Goal: Task Accomplishment & Management: Complete application form

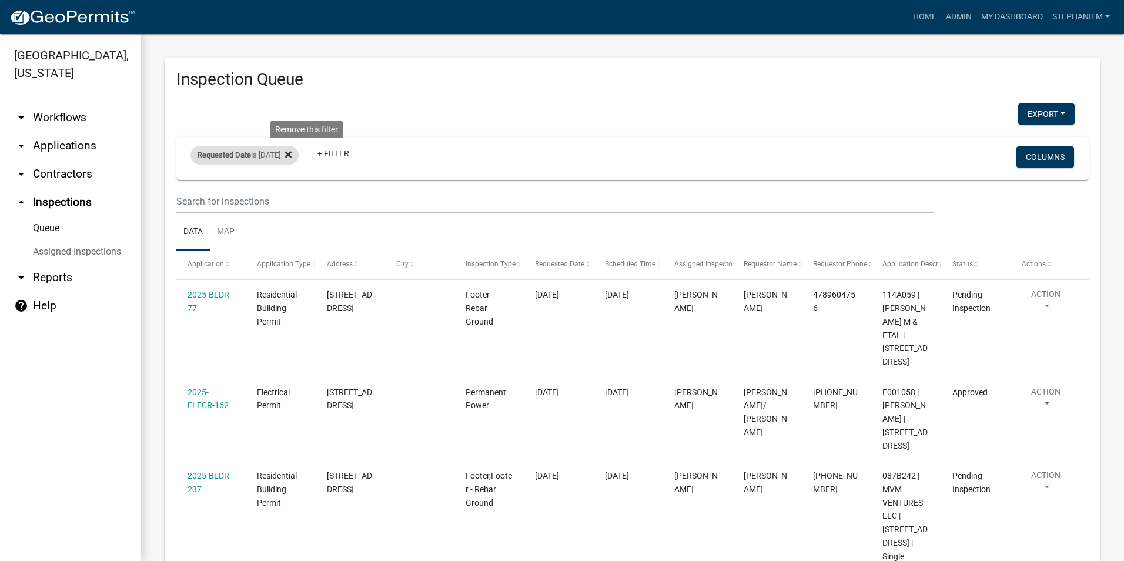
click at [291, 150] on icon at bounding box center [288, 154] width 6 height 9
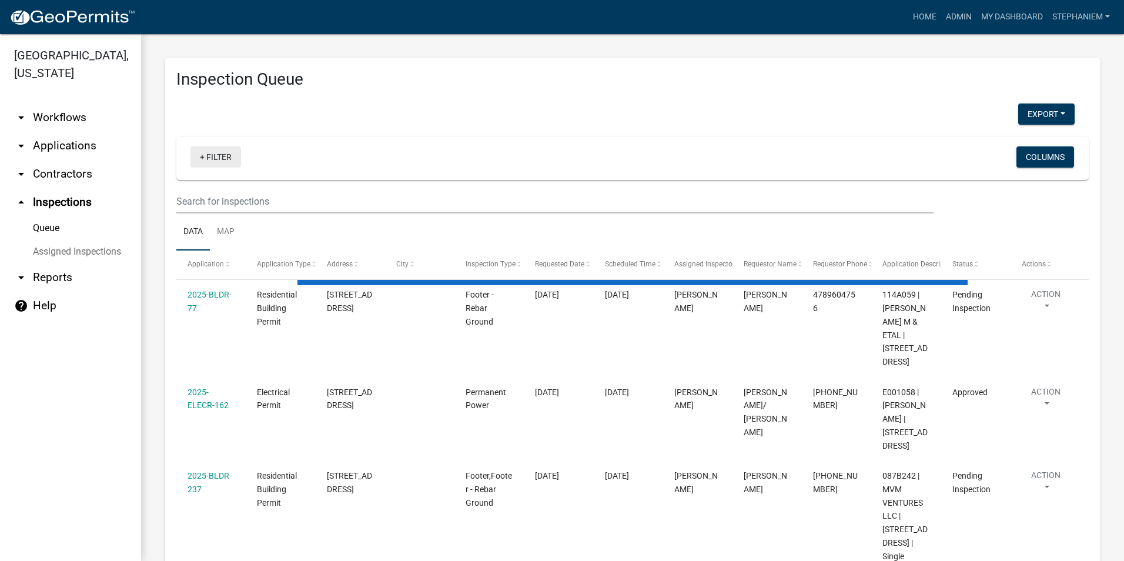
click at [230, 166] on link "+ Filter" at bounding box center [215, 156] width 51 height 21
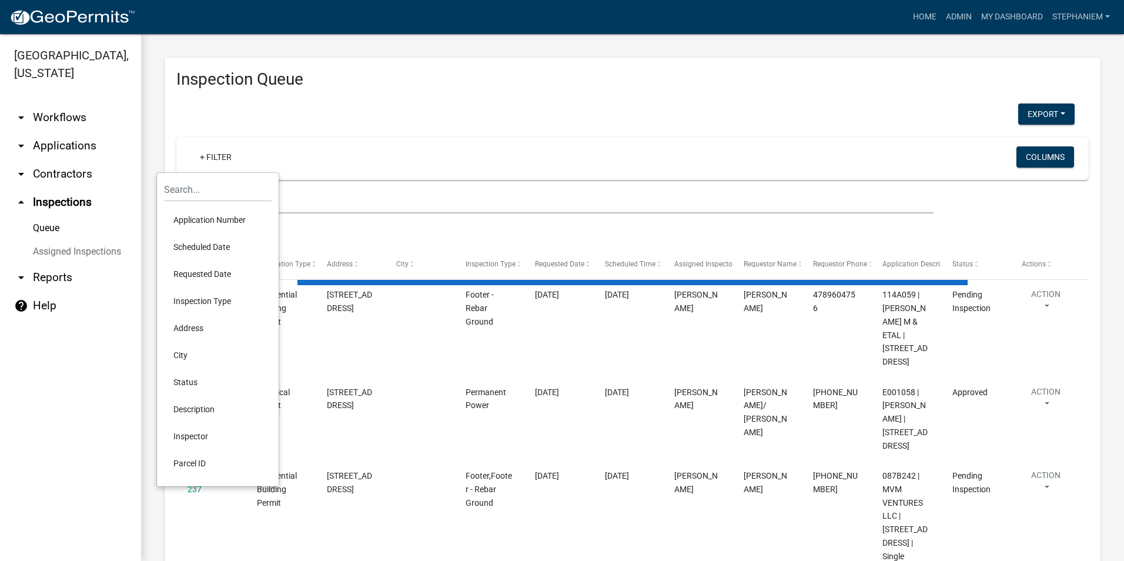
click at [221, 273] on li "Requested Date" at bounding box center [218, 273] width 108 height 27
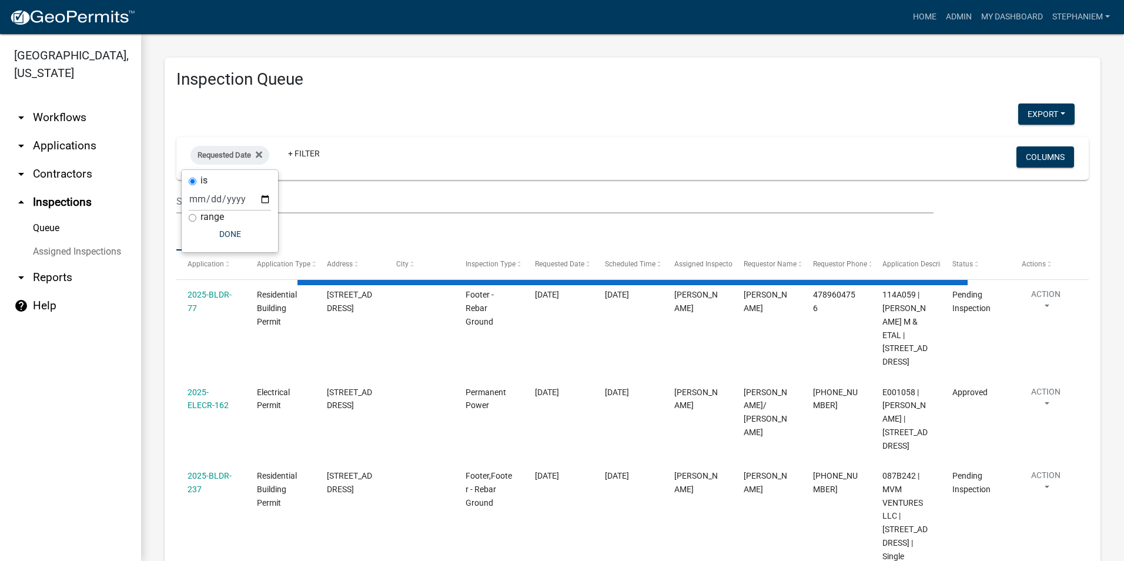
select select "3: 100"
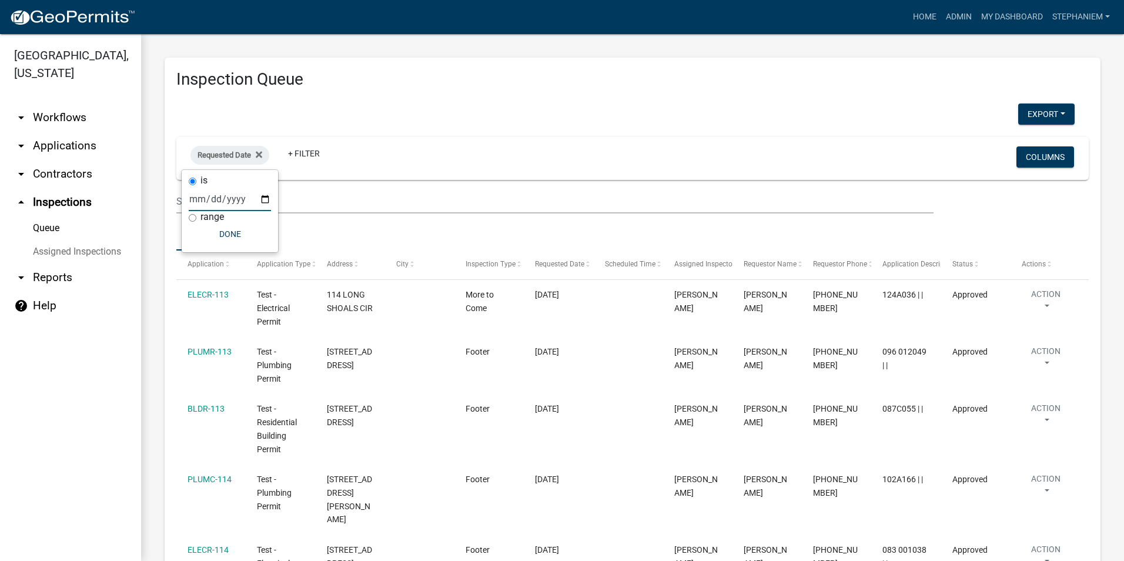
click at [264, 196] on input "date" at bounding box center [230, 199] width 82 height 24
type input "[DATE]"
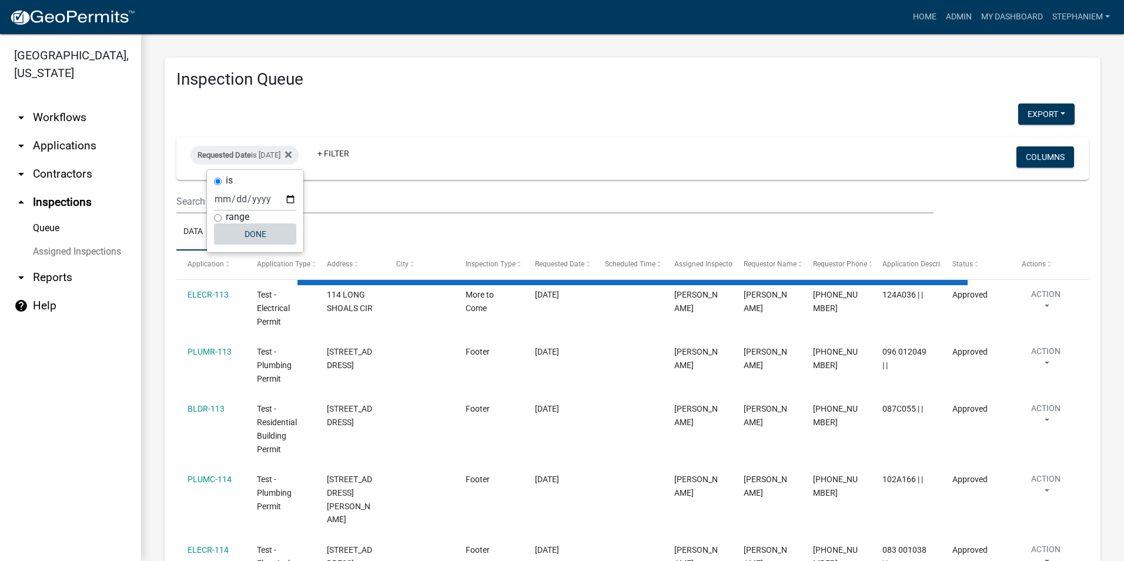
click at [246, 231] on button "Done" at bounding box center [255, 233] width 82 height 21
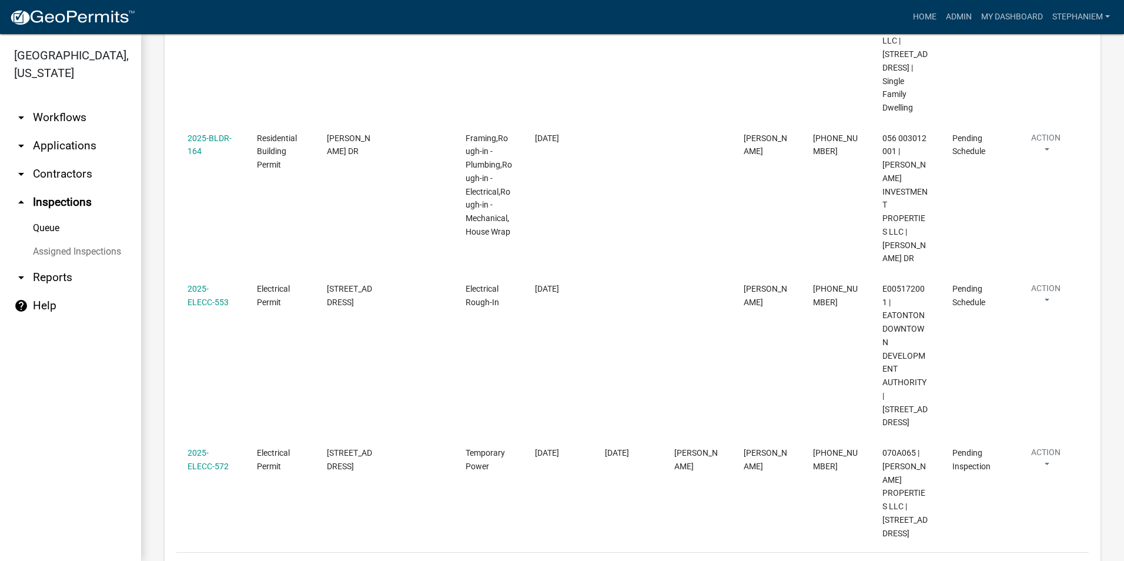
scroll to position [489, 0]
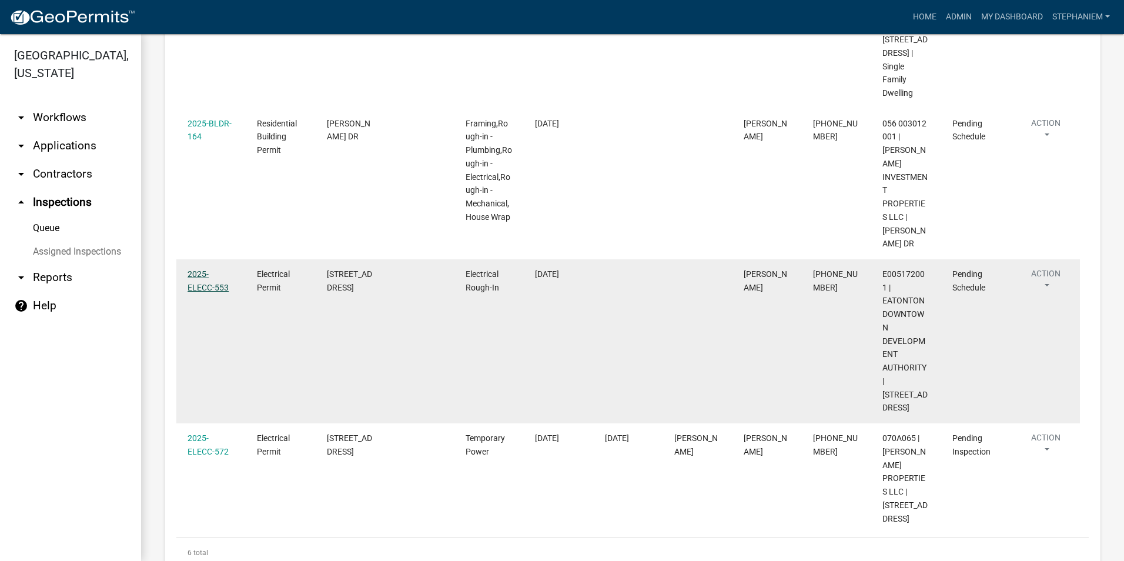
click at [207, 269] on link "2025-ELECC-553" at bounding box center [207, 280] width 41 height 23
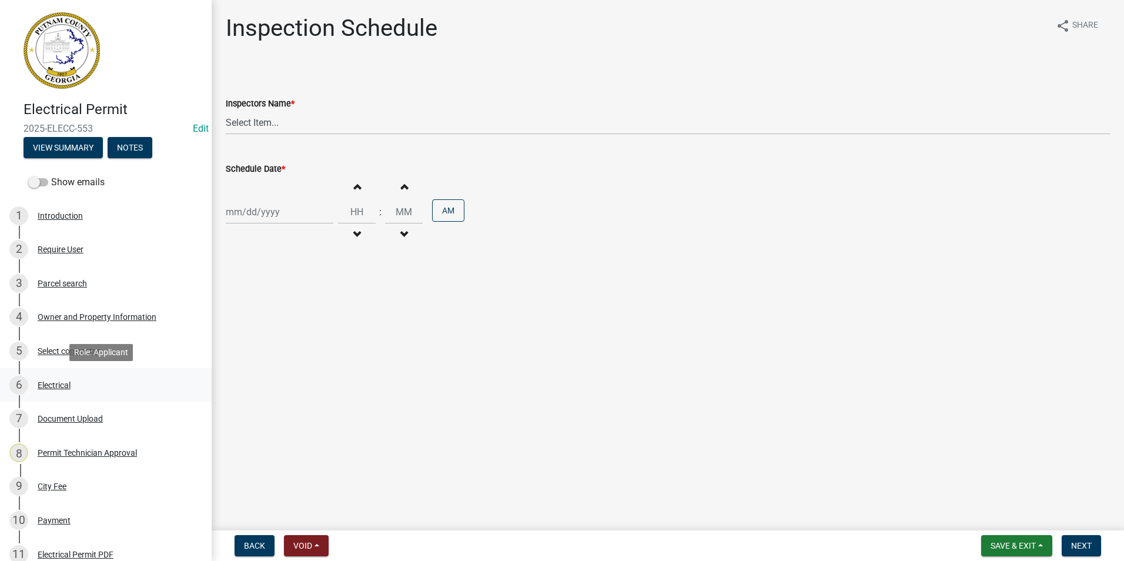
click at [81, 383] on div "6 Electrical" at bounding box center [100, 384] width 183 height 19
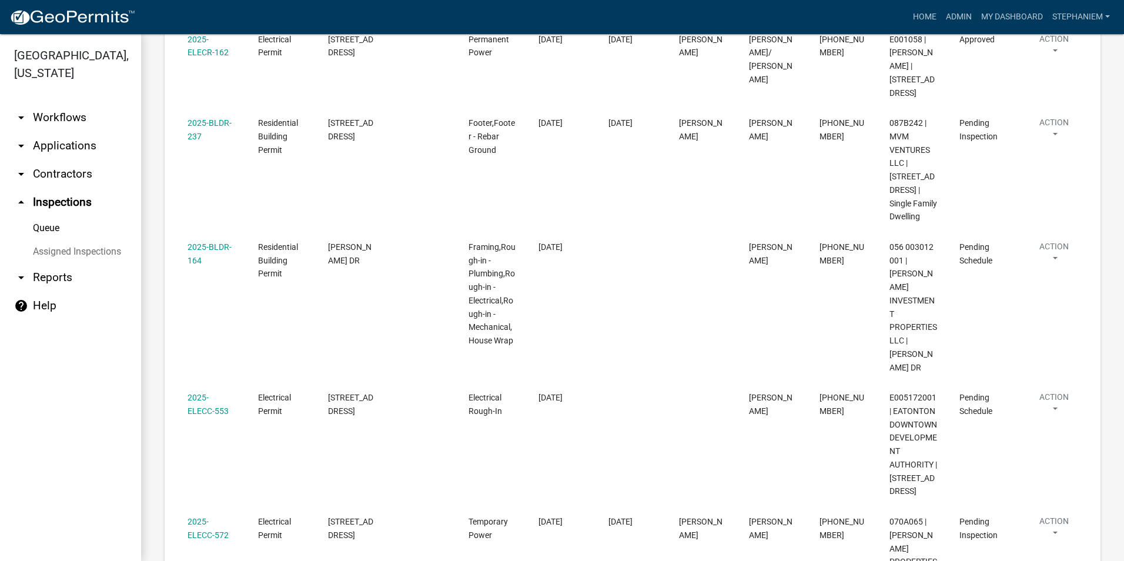
scroll to position [411, 0]
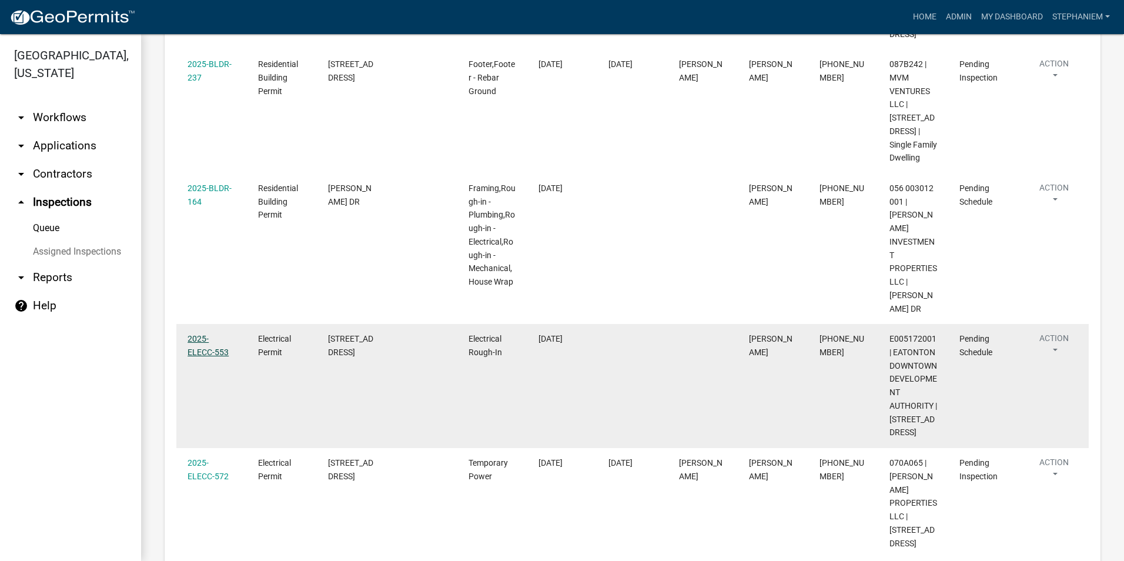
click at [222, 334] on link "2025-ELECC-553" at bounding box center [207, 345] width 41 height 23
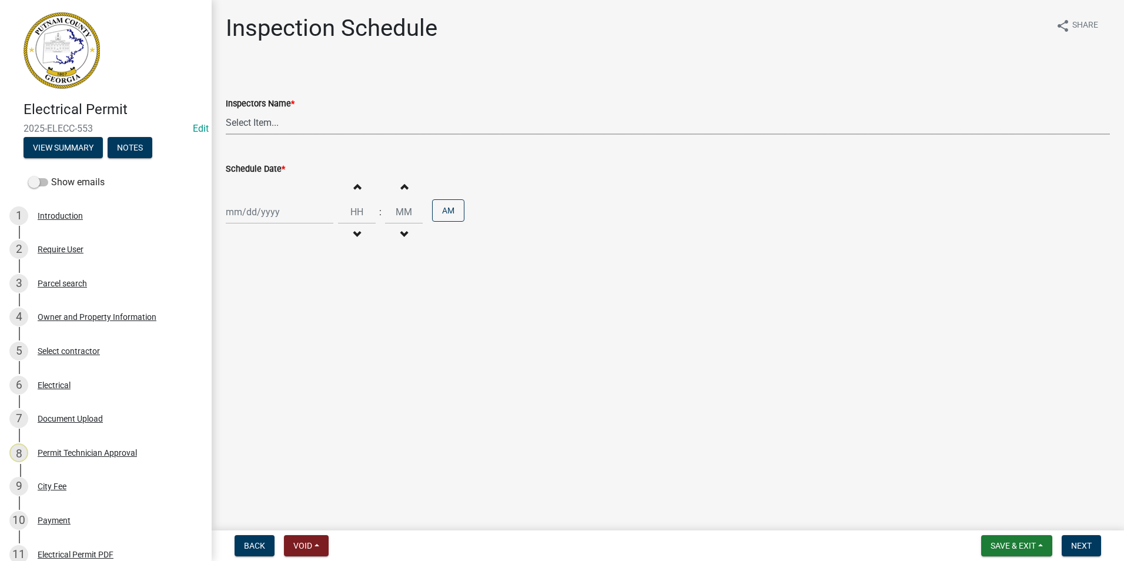
click at [267, 121] on select "Select Item... mrivera ([PERSON_NAME]) [PERSON_NAME] ([PERSON_NAME] ([PERSON_NA…" at bounding box center [668, 122] width 884 height 24
select select "a0ea4169-8540-4a2c-b9f4-cf4c1ffdeb95"
click at [226, 110] on select "Select Item... mrivera ([PERSON_NAME]) [PERSON_NAME] ([PERSON_NAME] ([PERSON_NA…" at bounding box center [668, 122] width 884 height 24
click at [267, 212] on div at bounding box center [280, 212] width 108 height 24
select select "10"
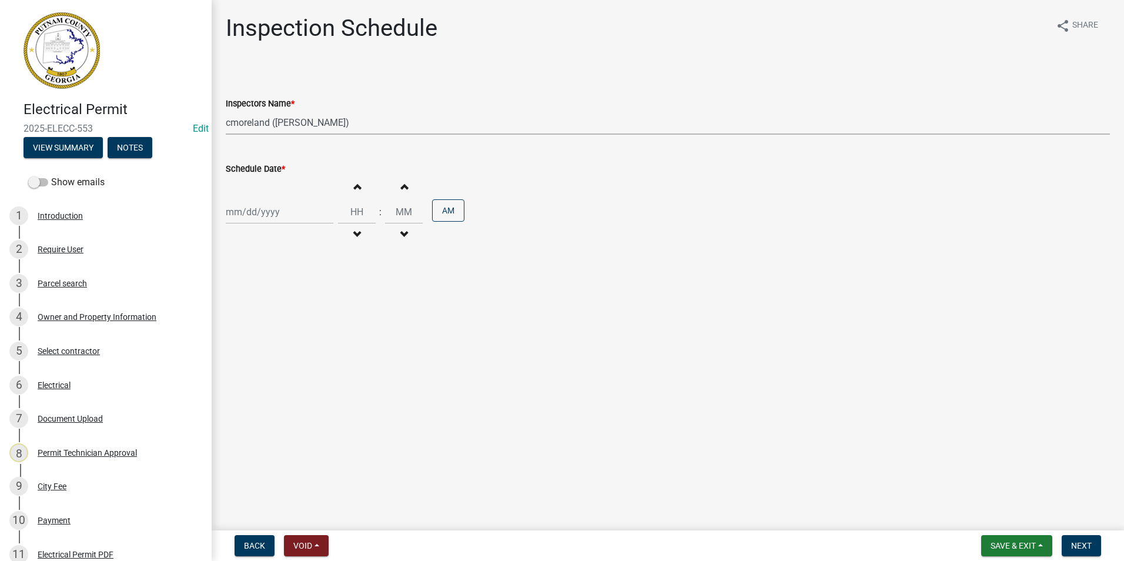
select select "2025"
click at [294, 294] on div "9" at bounding box center [293, 293] width 19 height 19
type input "[DATE]"
click at [1074, 538] on button "Next" at bounding box center [1080, 545] width 39 height 21
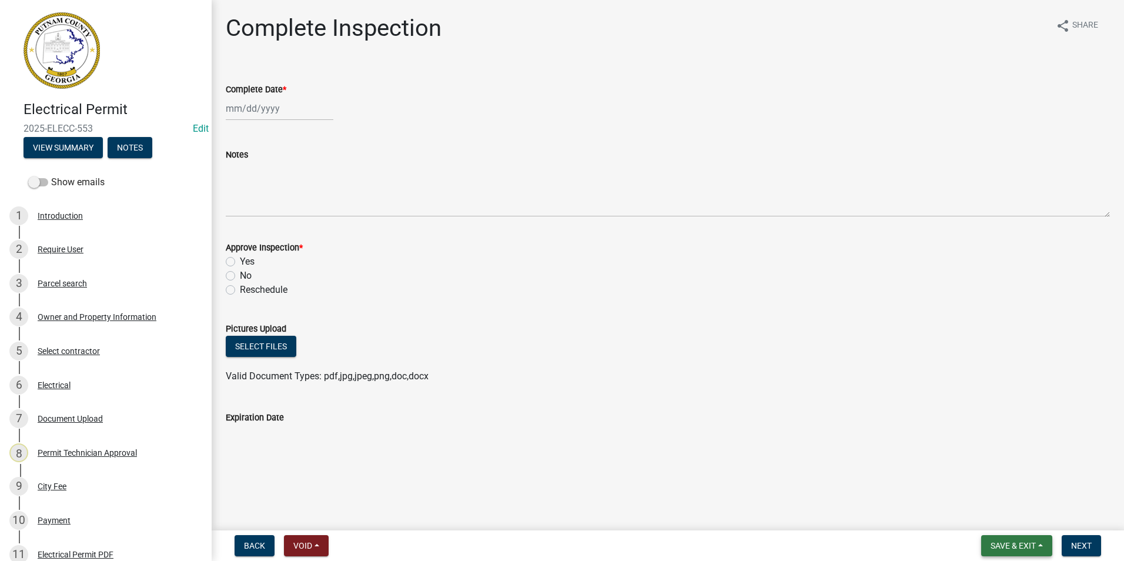
click at [1040, 544] on button "Save & Exit" at bounding box center [1016, 545] width 71 height 21
click at [1040, 514] on button "Save & Exit" at bounding box center [1005, 515] width 94 height 28
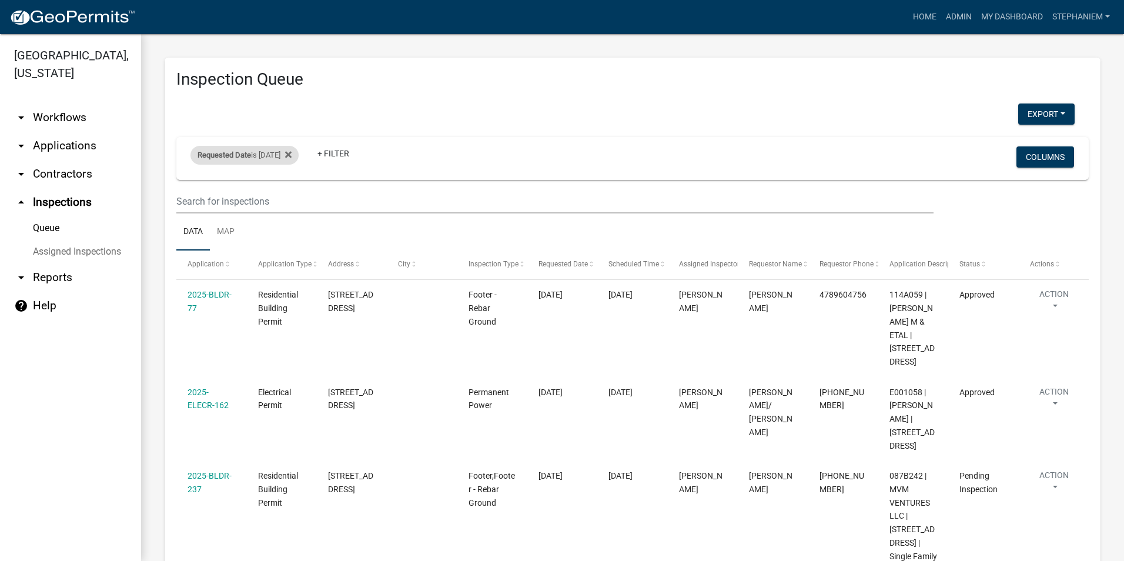
click at [276, 150] on div "Requested Date is [DATE]" at bounding box center [244, 155] width 108 height 19
click at [291, 200] on input "[DATE]" at bounding box center [255, 199] width 82 height 24
type input "[DATE]"
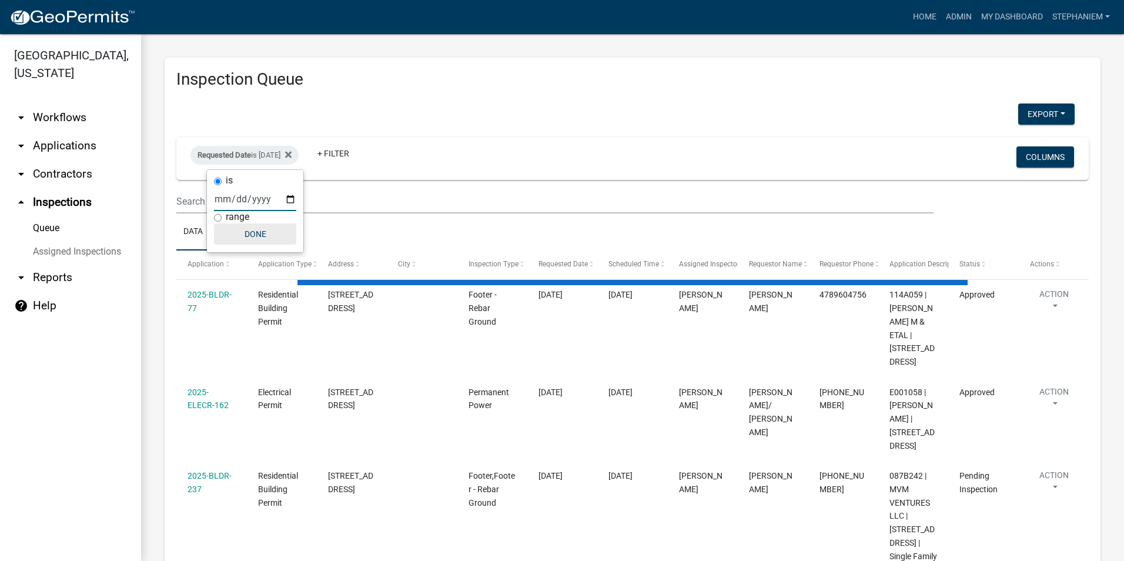
click at [269, 232] on button "Done" at bounding box center [255, 233] width 82 height 21
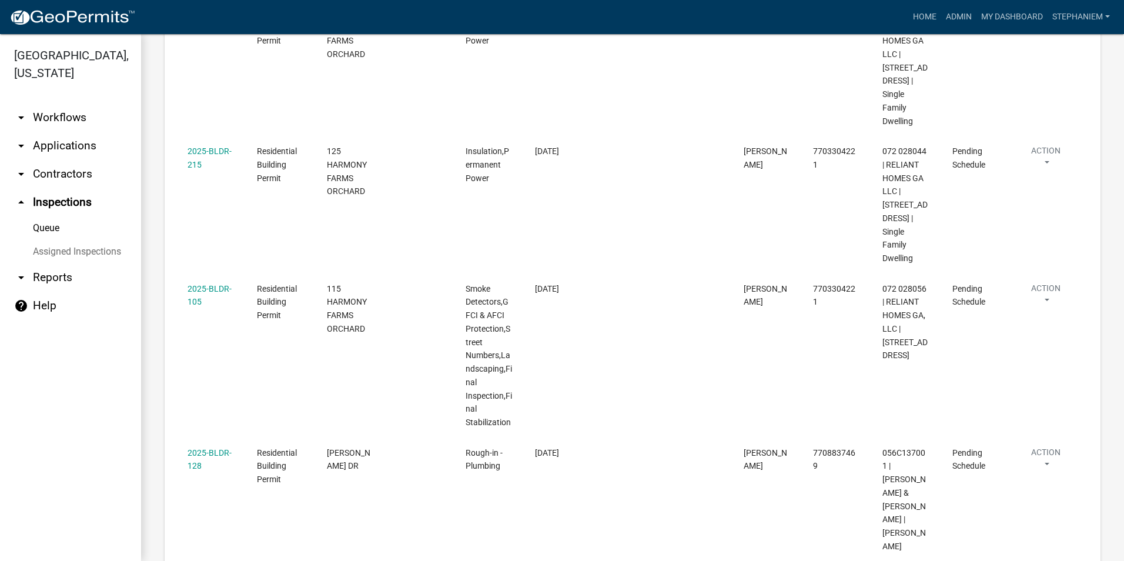
scroll to position [941, 0]
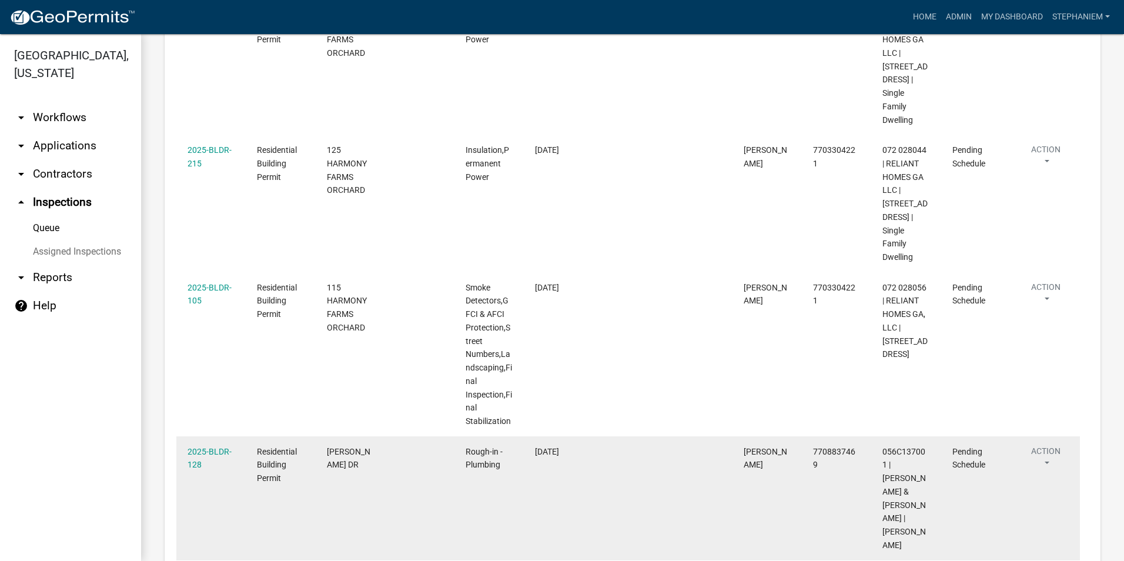
click at [201, 445] on div "2025-BLDR-128" at bounding box center [210, 458] width 47 height 27
click at [203, 447] on link "2025-BLDR-128" at bounding box center [209, 458] width 44 height 23
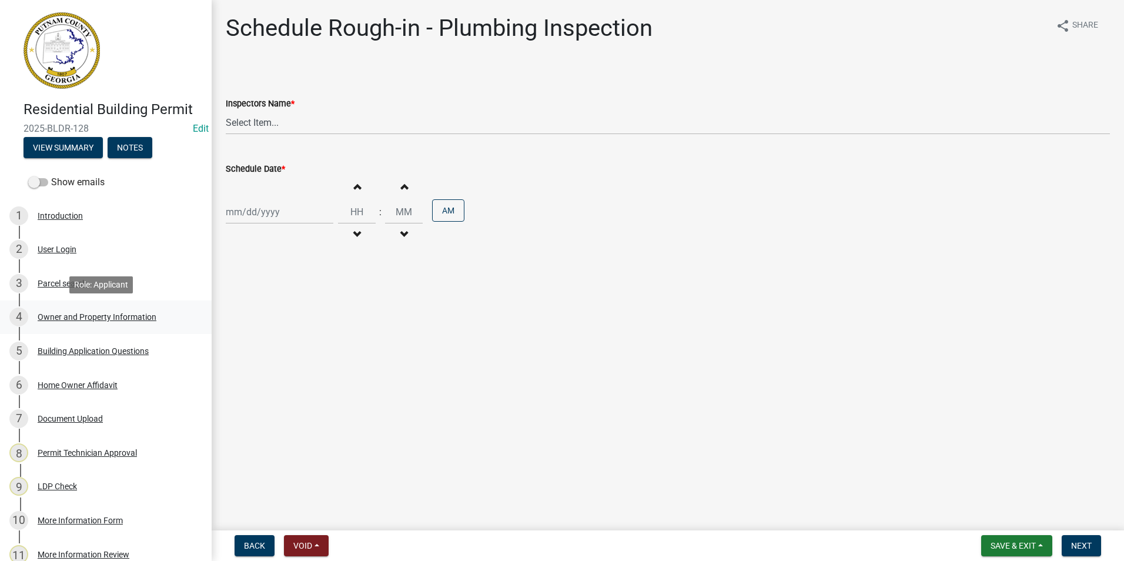
click at [66, 318] on div "Owner and Property Information" at bounding box center [97, 317] width 119 height 8
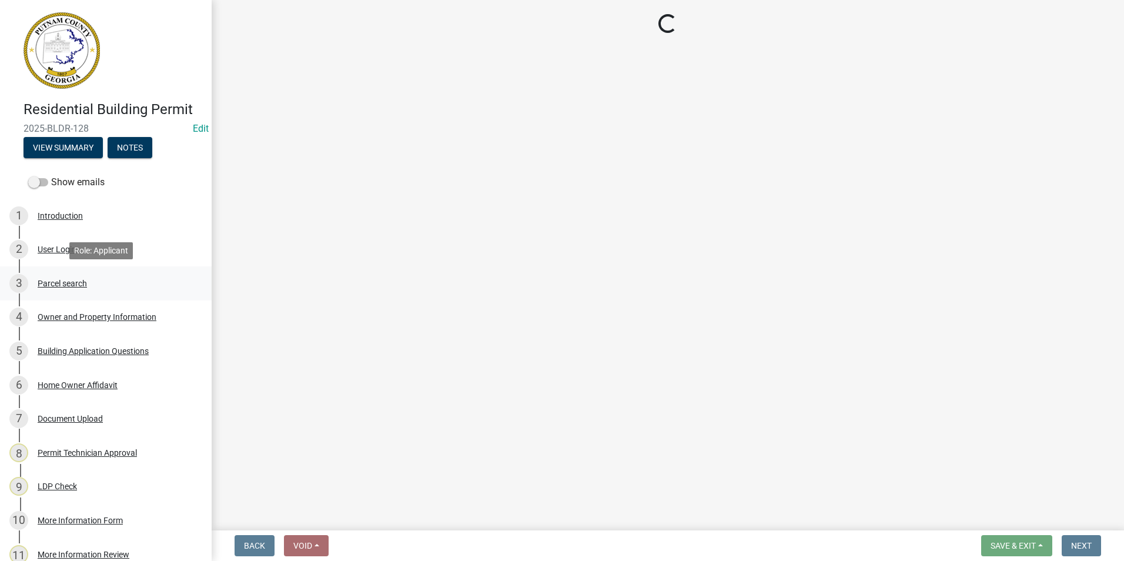
click at [89, 282] on div "3 Parcel search" at bounding box center [100, 283] width 183 height 19
select select "78bfdc44-73ff-456e-a557-d4c99b9c08be"
select select "83394b22-4a11-496c-8e5c-75ade2e72faf"
select select "295c155f-de53-4b68-9fdd-08c8883e9b6f"
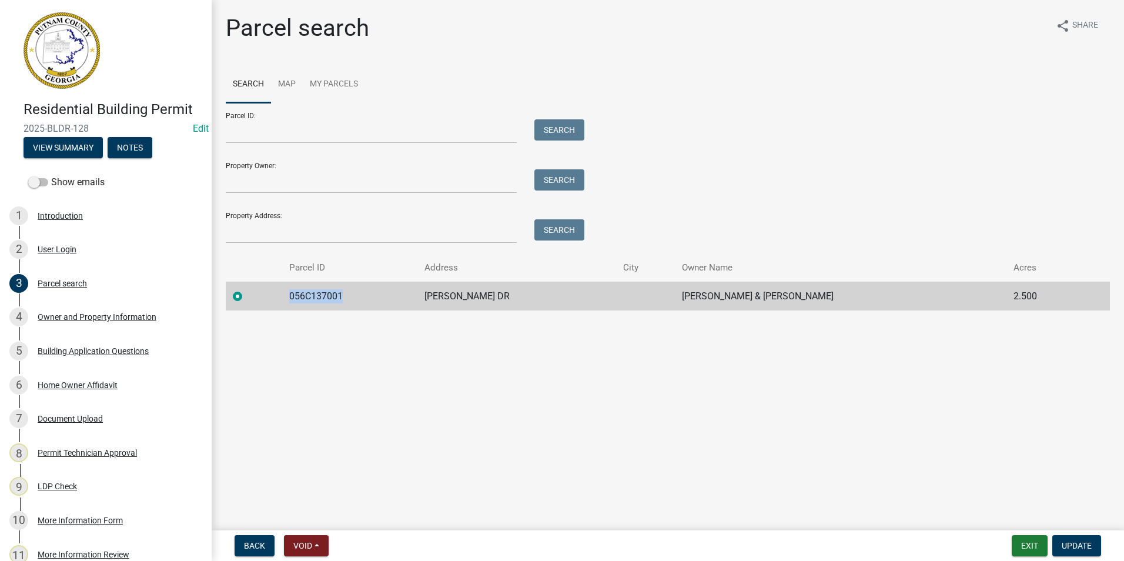
drag, startPoint x: 346, startPoint y: 294, endPoint x: 296, endPoint y: 301, distance: 50.4
click at [296, 301] on td "056C137001" at bounding box center [349, 295] width 135 height 29
copy td "056C137001"
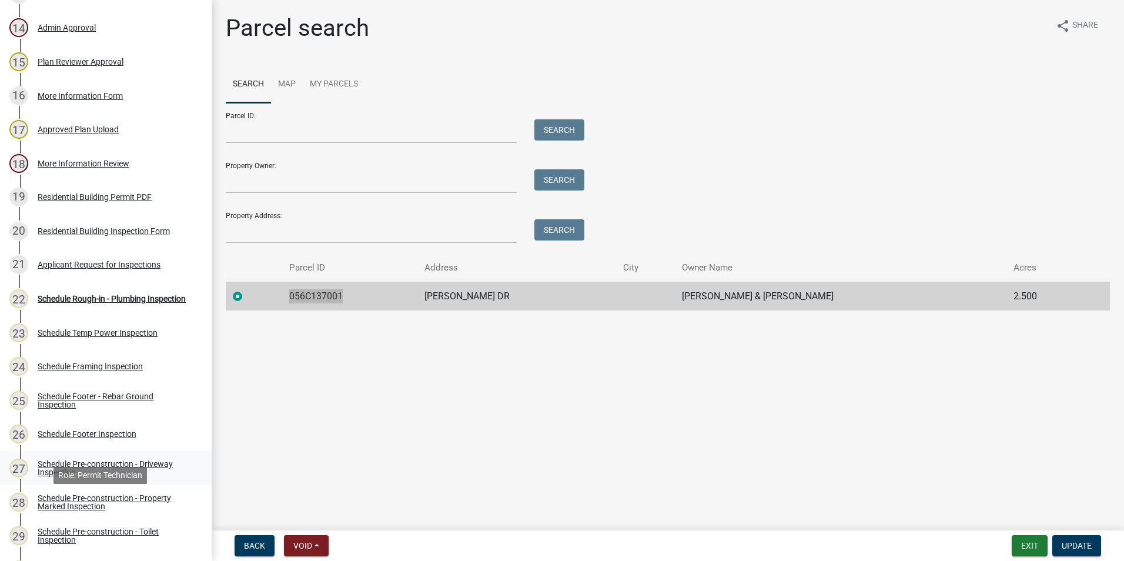
scroll to position [588, 0]
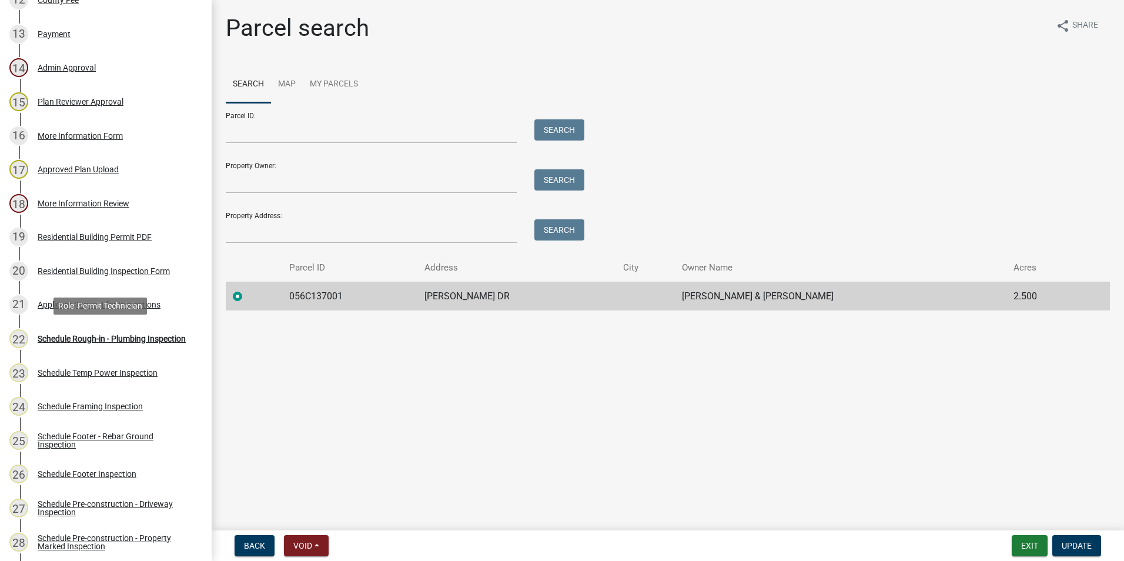
drag, startPoint x: 75, startPoint y: 337, endPoint x: 103, endPoint y: 307, distance: 41.1
click at [73, 337] on div "Schedule Rough-in - Plumbing Inspection" at bounding box center [112, 338] width 148 height 8
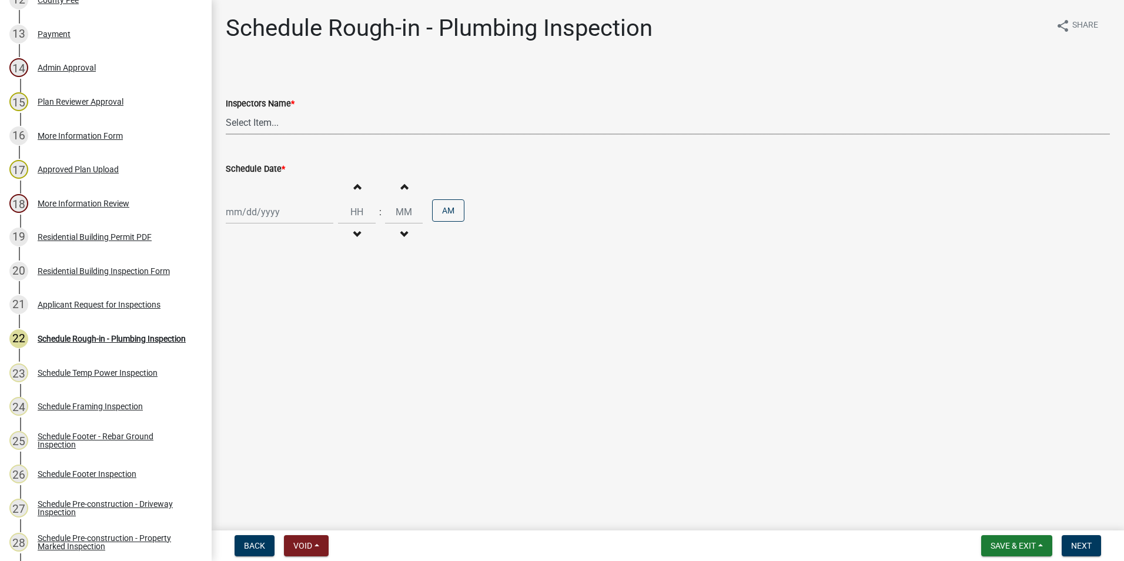
click at [263, 124] on select "Select Item... mrivera ([PERSON_NAME]) [PERSON_NAME] ([PERSON_NAME] ([PERSON_NA…" at bounding box center [668, 122] width 884 height 24
select select "a0ea4169-8540-4a2c-b9f4-cf4c1ffdeb95"
click at [226, 110] on select "Select Item... mrivera ([PERSON_NAME]) [PERSON_NAME] ([PERSON_NAME] ([PERSON_NA…" at bounding box center [668, 122] width 884 height 24
click at [246, 222] on div at bounding box center [280, 212] width 108 height 24
select select "10"
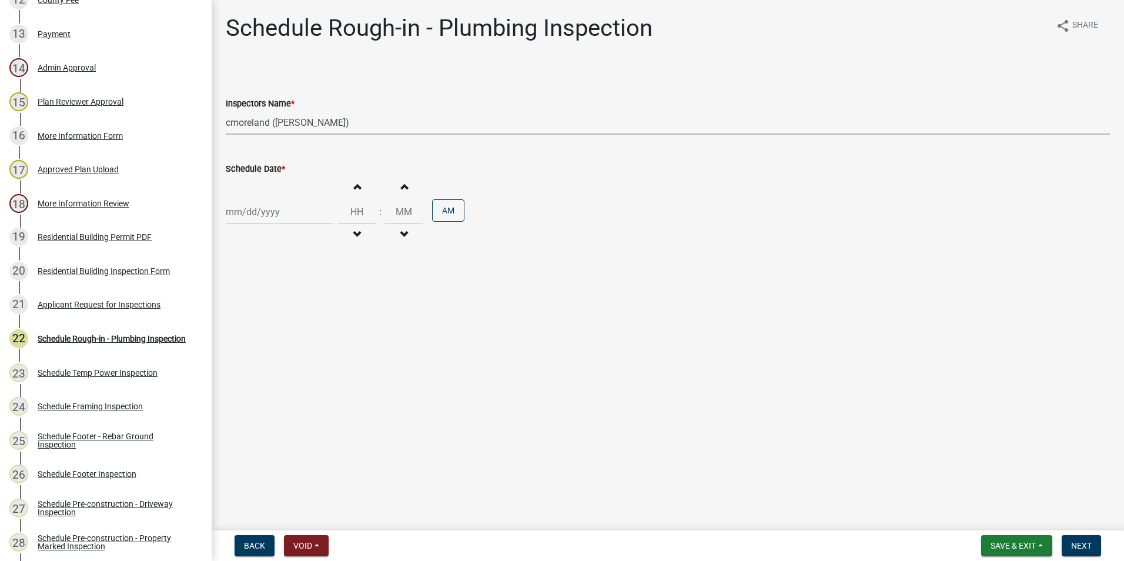
select select "2025"
click at [294, 293] on div "9" at bounding box center [293, 293] width 19 height 19
type input "[DATE]"
click at [1090, 539] on button "Next" at bounding box center [1080, 545] width 39 height 21
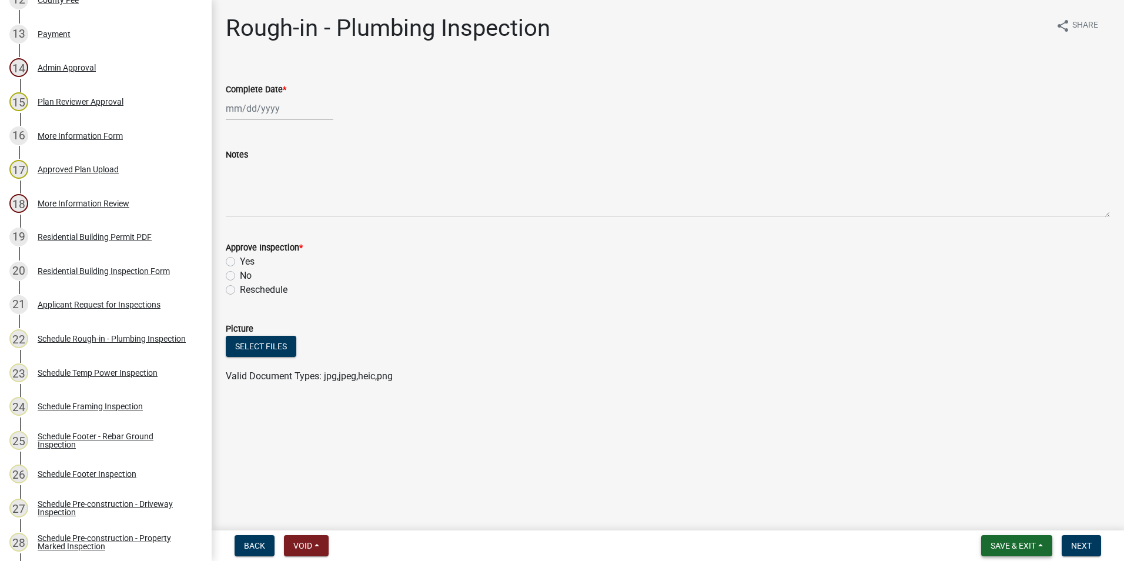
click at [1004, 544] on span "Save & Exit" at bounding box center [1012, 545] width 45 height 9
click at [1004, 514] on button "Save & Exit" at bounding box center [1005, 515] width 94 height 28
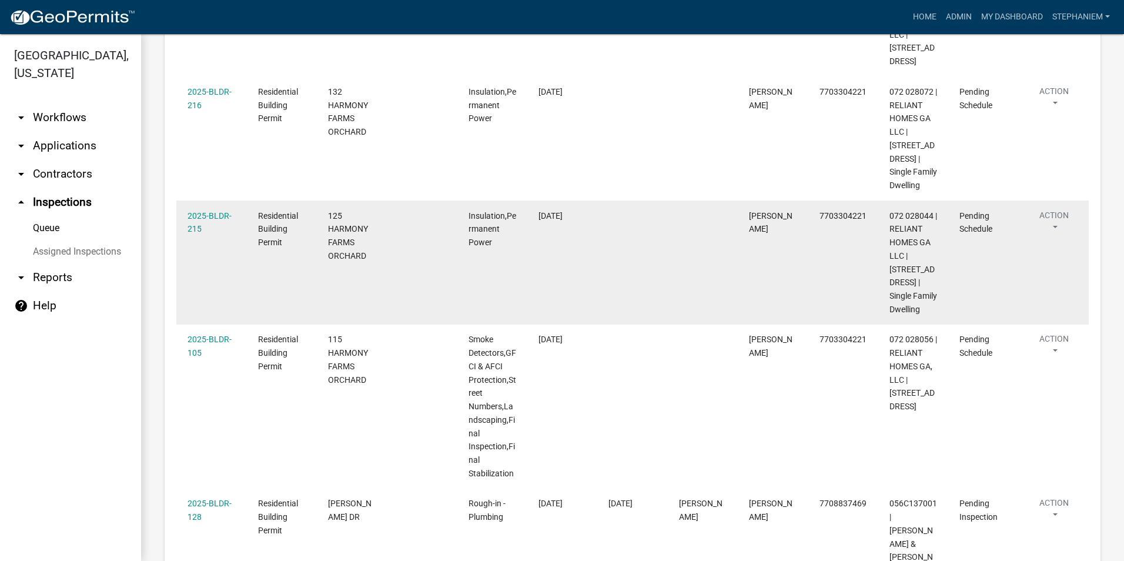
scroll to position [941, 0]
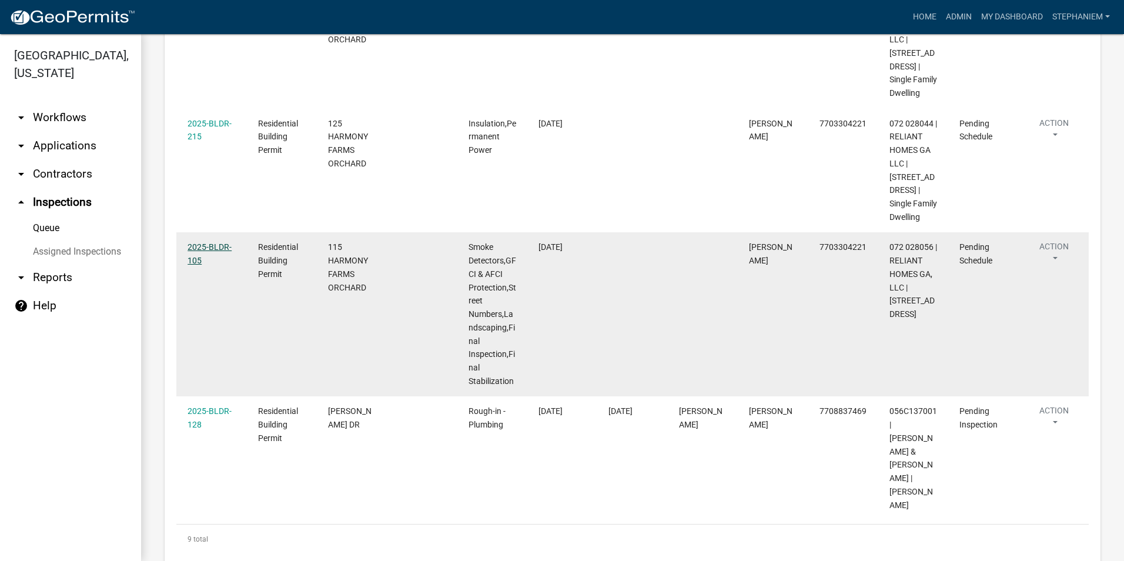
click at [209, 242] on link "2025-BLDR-105" at bounding box center [209, 253] width 44 height 23
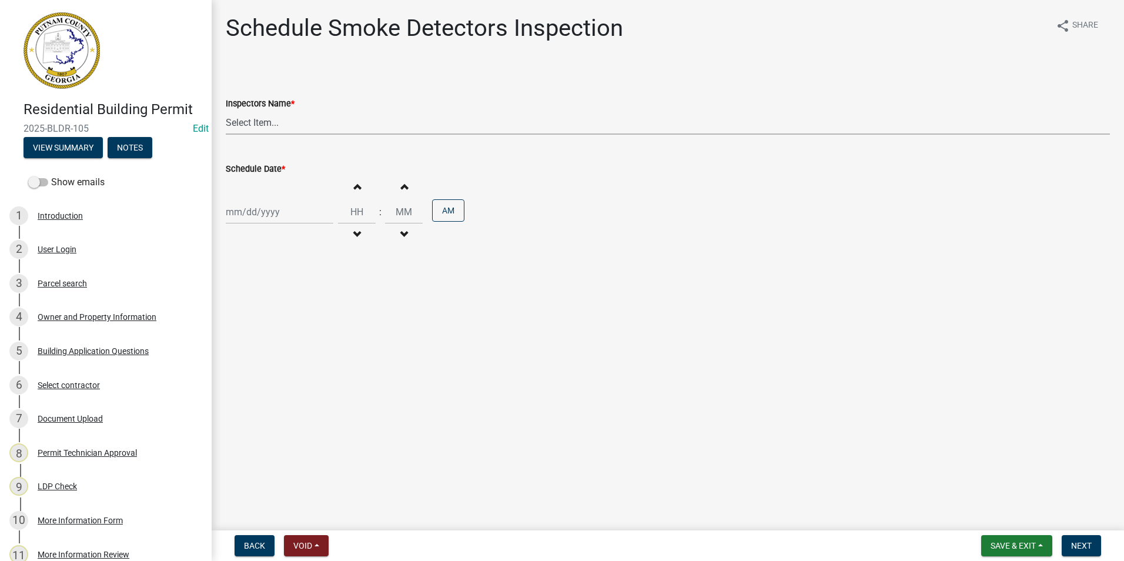
click at [270, 113] on select "Select Item... mrivera ([PERSON_NAME]) [PERSON_NAME] ([PERSON_NAME] ([PERSON_NA…" at bounding box center [668, 122] width 884 height 24
select select "07642ab0-564c-47bb-824b-0ccf2da83593"
click at [226, 110] on select "Select Item... mrivera ([PERSON_NAME]) [PERSON_NAME] ([PERSON_NAME] ([PERSON_NA…" at bounding box center [668, 122] width 884 height 24
click at [243, 215] on div at bounding box center [280, 212] width 108 height 24
select select "10"
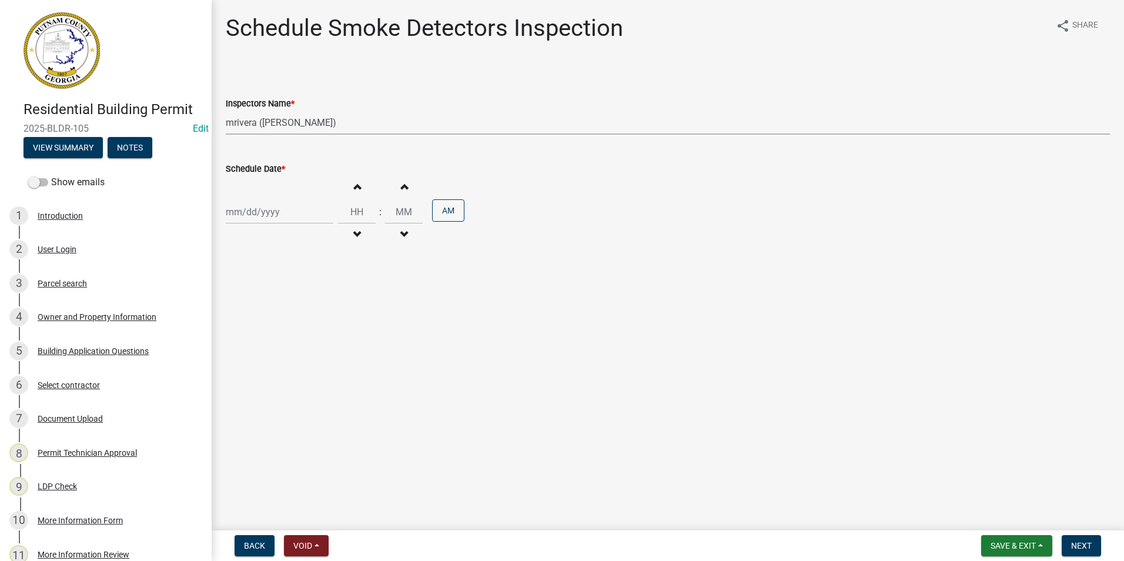
select select "2025"
click at [295, 287] on div "9" at bounding box center [293, 293] width 19 height 19
type input "[DATE]"
click at [1065, 545] on button "Next" at bounding box center [1080, 545] width 39 height 21
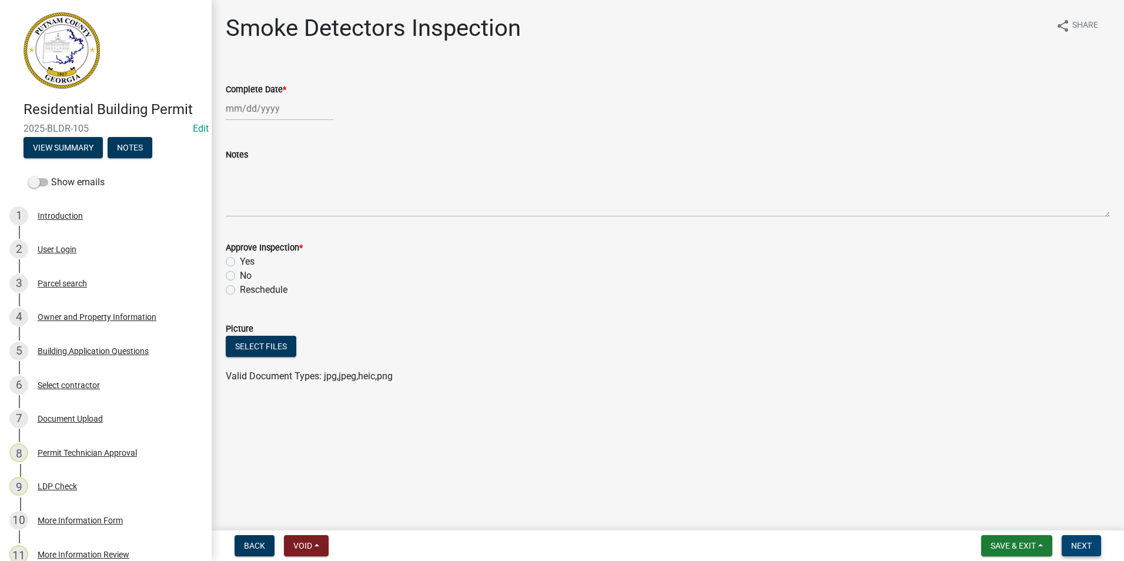
click at [1082, 547] on span "Next" at bounding box center [1081, 545] width 21 height 9
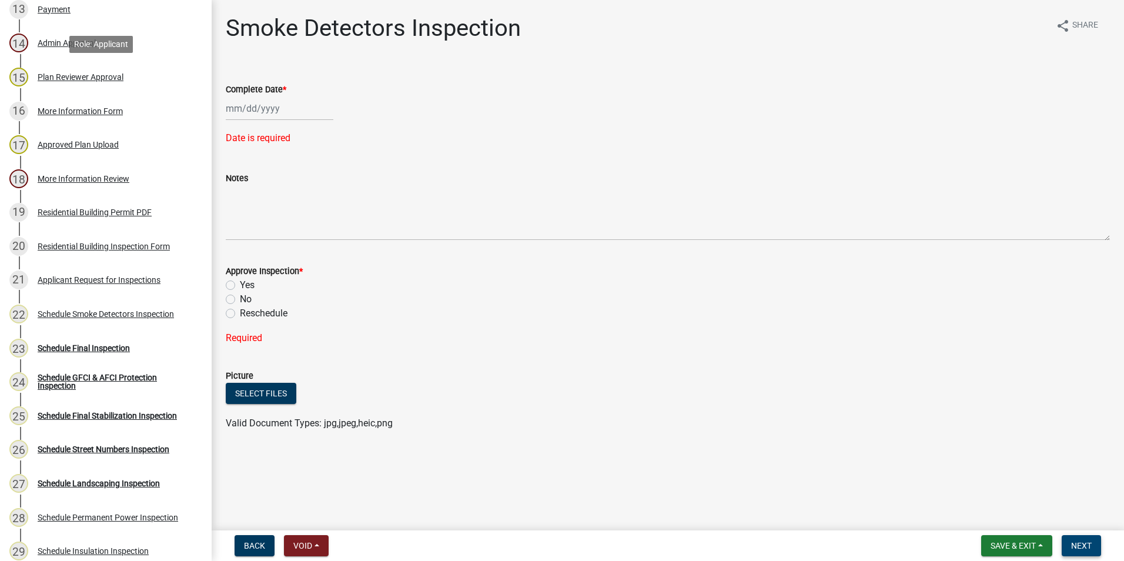
scroll to position [646, 0]
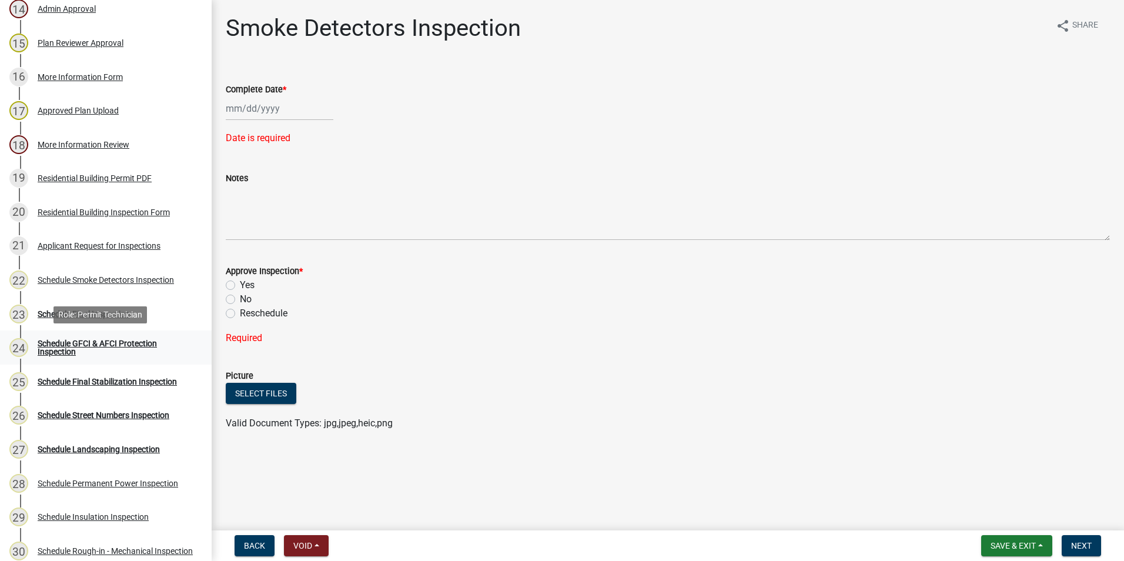
click at [129, 356] on div "Schedule GFCI & AFCI Protection Inspection" at bounding box center [115, 347] width 155 height 16
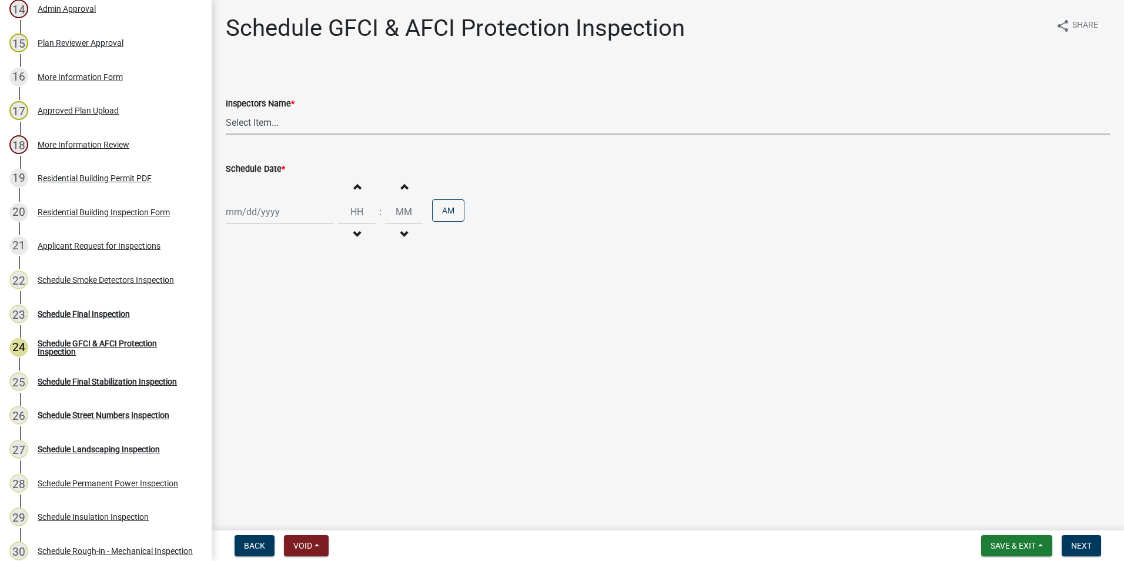
click at [264, 125] on select "Select Item... mrivera ([PERSON_NAME]) [PERSON_NAME] ([PERSON_NAME] ([PERSON_NA…" at bounding box center [668, 122] width 884 height 24
select select "07642ab0-564c-47bb-824b-0ccf2da83593"
click at [226, 110] on select "Select Item... mrivera ([PERSON_NAME]) [PERSON_NAME] ([PERSON_NAME] ([PERSON_NA…" at bounding box center [668, 122] width 884 height 24
click at [254, 215] on div at bounding box center [280, 212] width 108 height 24
select select "10"
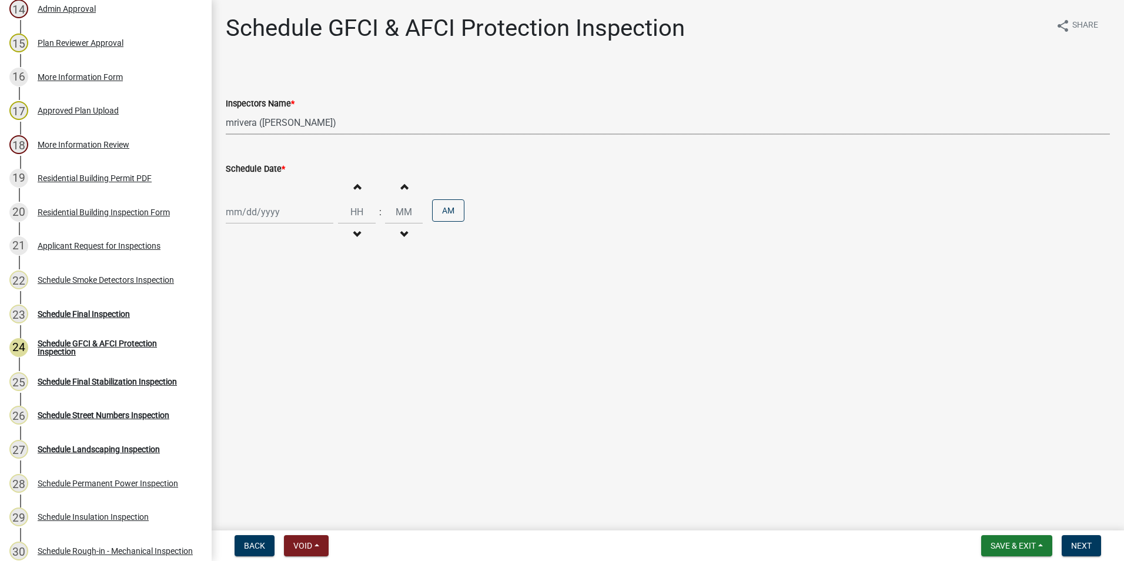
select select "2025"
click at [297, 293] on div "9" at bounding box center [293, 293] width 19 height 19
type input "[DATE]"
click at [1082, 547] on span "Next" at bounding box center [1081, 545] width 21 height 9
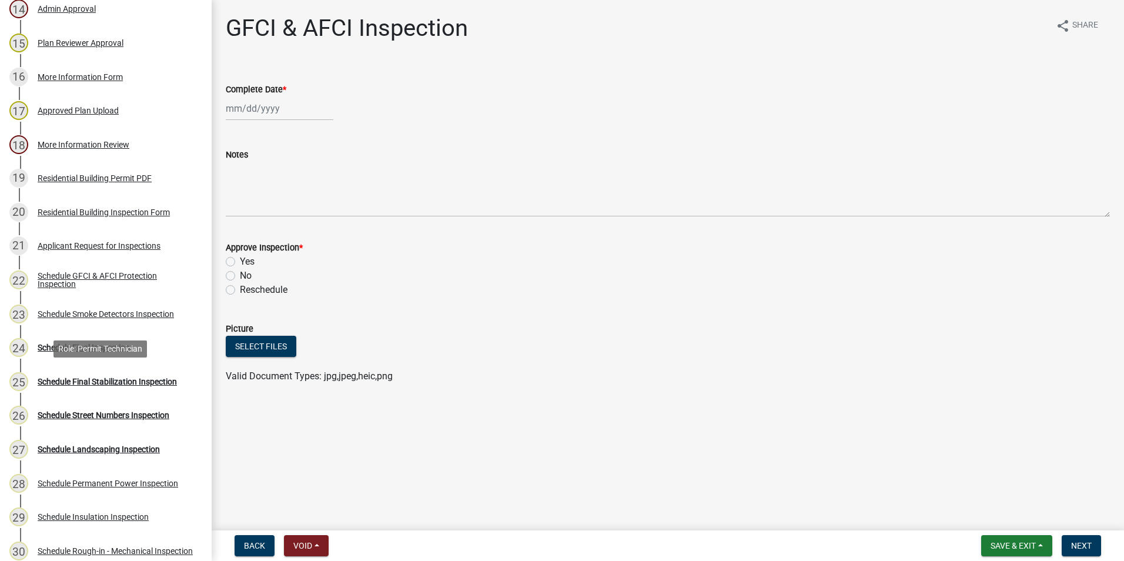
click at [95, 383] on div "Schedule Final Stabilization Inspection" at bounding box center [107, 381] width 139 height 8
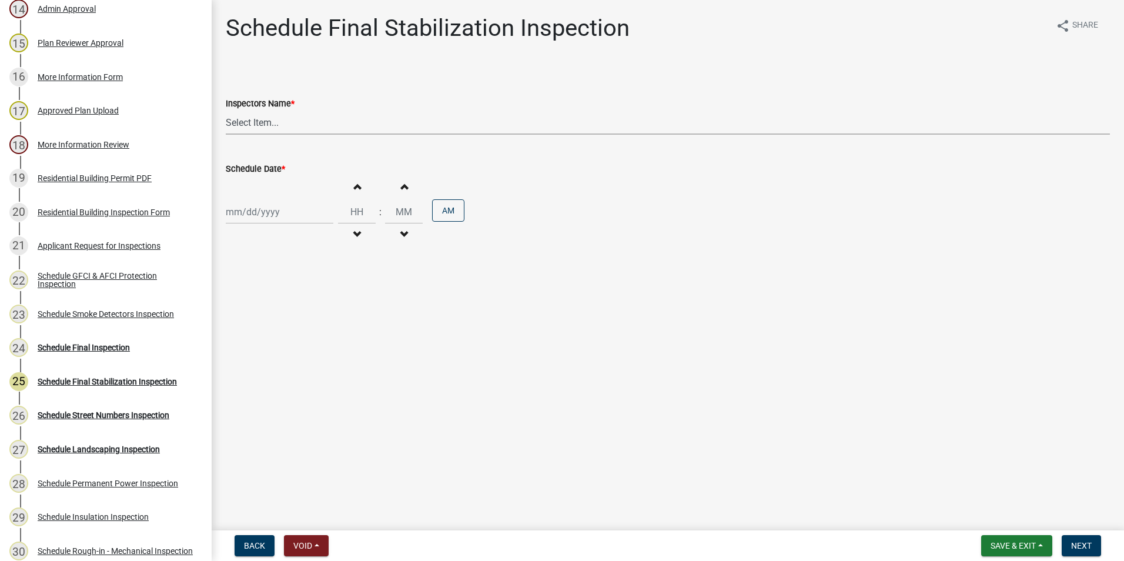
click at [318, 122] on select "Select Item... mrivera ([PERSON_NAME]) [PERSON_NAME] ([PERSON_NAME] ([PERSON_NA…" at bounding box center [668, 122] width 884 height 24
select select "07642ab0-564c-47bb-824b-0ccf2da83593"
click at [226, 110] on select "Select Item... mrivera ([PERSON_NAME]) [PERSON_NAME] ([PERSON_NAME] ([PERSON_NA…" at bounding box center [668, 122] width 884 height 24
click at [280, 208] on div at bounding box center [280, 212] width 108 height 24
select select "10"
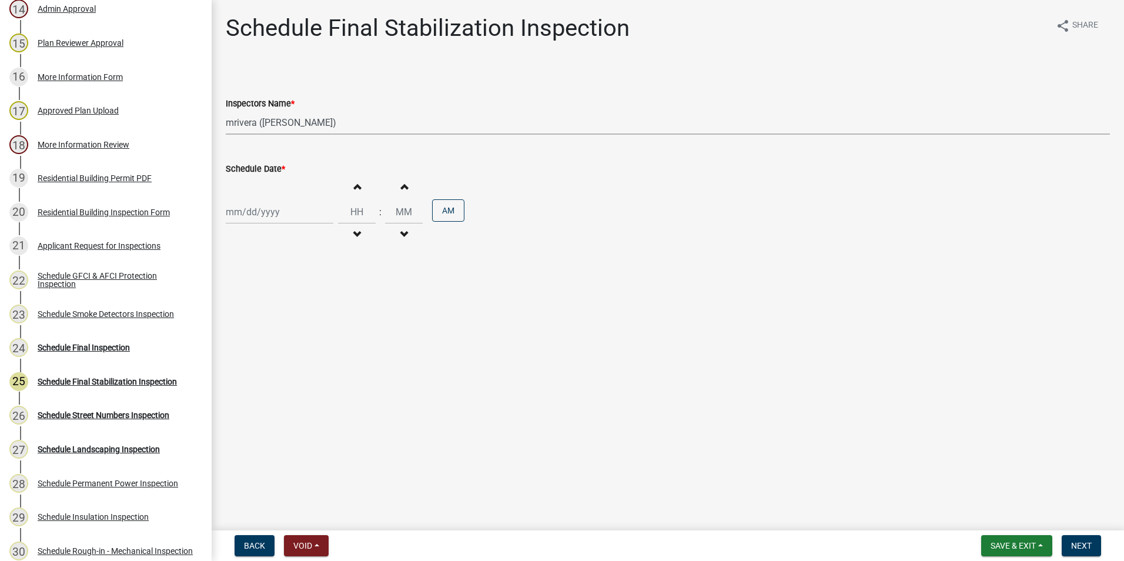
select select "2025"
click at [290, 289] on div "9" at bounding box center [293, 293] width 19 height 19
type input "[DATE]"
click at [1077, 542] on span "Next" at bounding box center [1081, 545] width 21 height 9
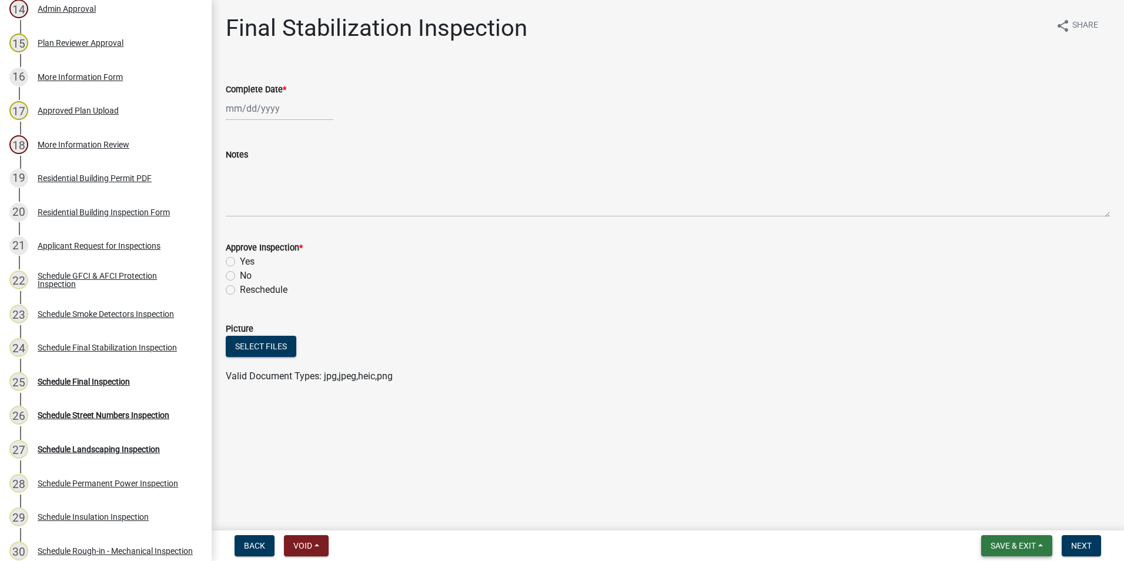
click at [1025, 541] on span "Save & Exit" at bounding box center [1012, 545] width 45 height 9
click at [1025, 516] on button "Save & Exit" at bounding box center [1005, 515] width 94 height 28
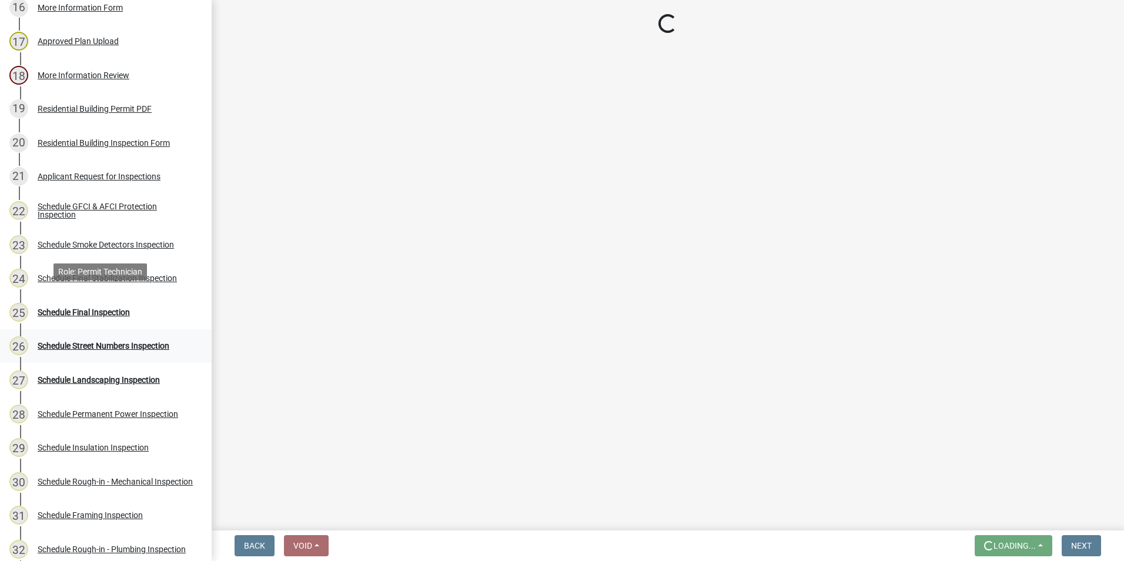
scroll to position [764, 0]
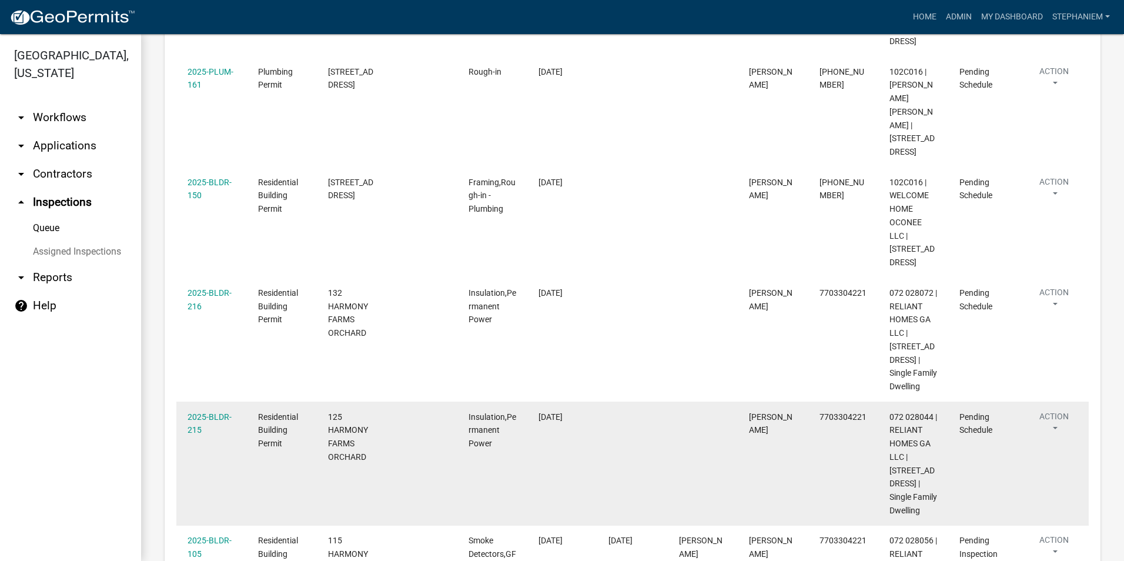
scroll to position [707, 0]
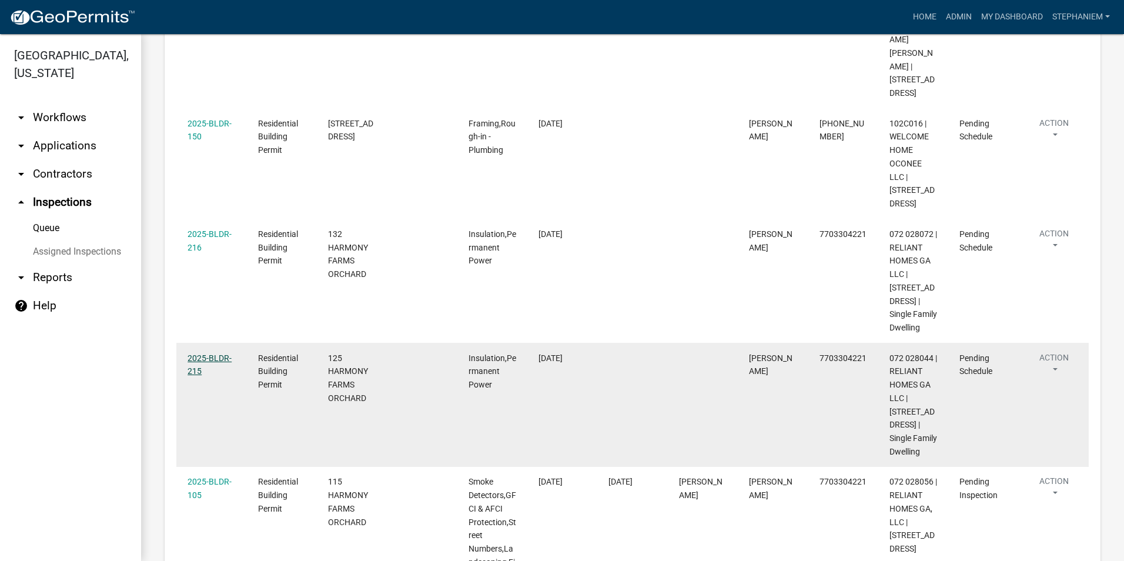
click at [204, 353] on link "2025-BLDR-215" at bounding box center [209, 364] width 44 height 23
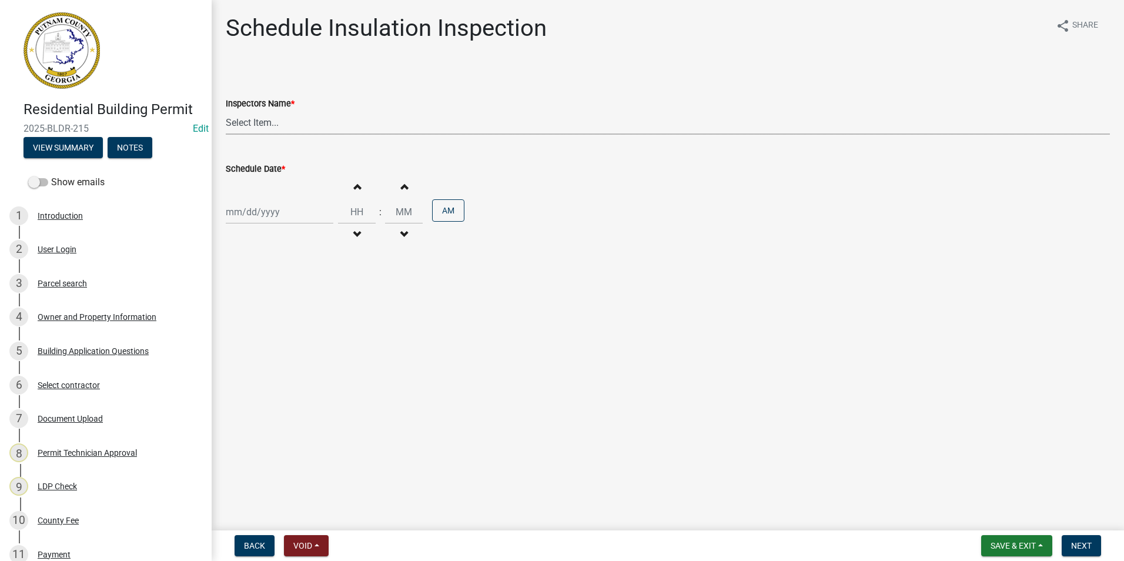
click at [269, 127] on select "Select Item... mrivera ([PERSON_NAME]) [PERSON_NAME] ([PERSON_NAME] ([PERSON_NA…" at bounding box center [668, 122] width 884 height 24
select select "07642ab0-564c-47bb-824b-0ccf2da83593"
click at [226, 110] on select "Select Item... mrivera ([PERSON_NAME]) [PERSON_NAME] ([PERSON_NAME] ([PERSON_NA…" at bounding box center [668, 122] width 884 height 24
select select "10"
select select "2025"
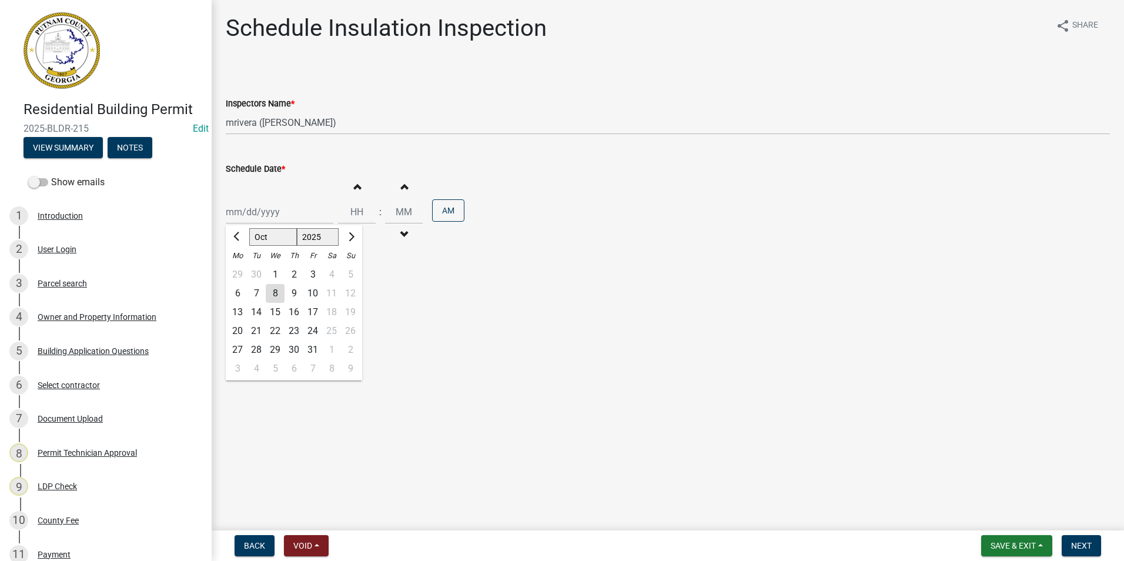
click at [261, 216] on div "[PERSON_NAME] Feb Mar Apr [PERSON_NAME][DATE] Oct Nov [DATE] 1526 1527 1528 152…" at bounding box center [280, 212] width 108 height 24
click at [296, 289] on div "9" at bounding box center [293, 293] width 19 height 19
type input "[DATE]"
click at [1082, 541] on span "Next" at bounding box center [1081, 545] width 21 height 9
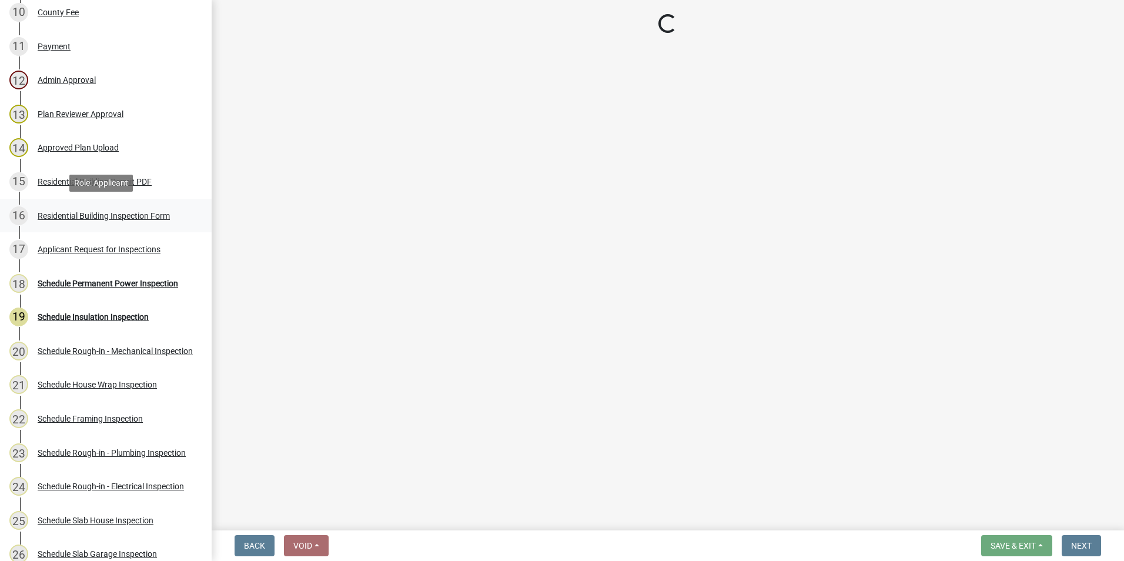
scroll to position [529, 0]
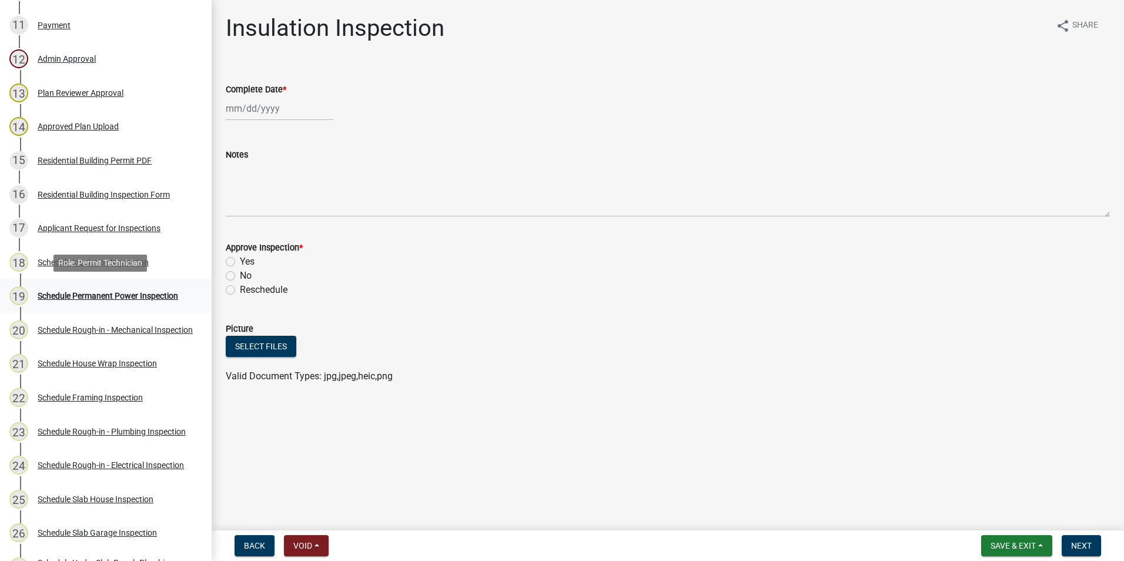
click at [132, 289] on div "19 Schedule Permanent Power Inspection" at bounding box center [100, 295] width 183 height 19
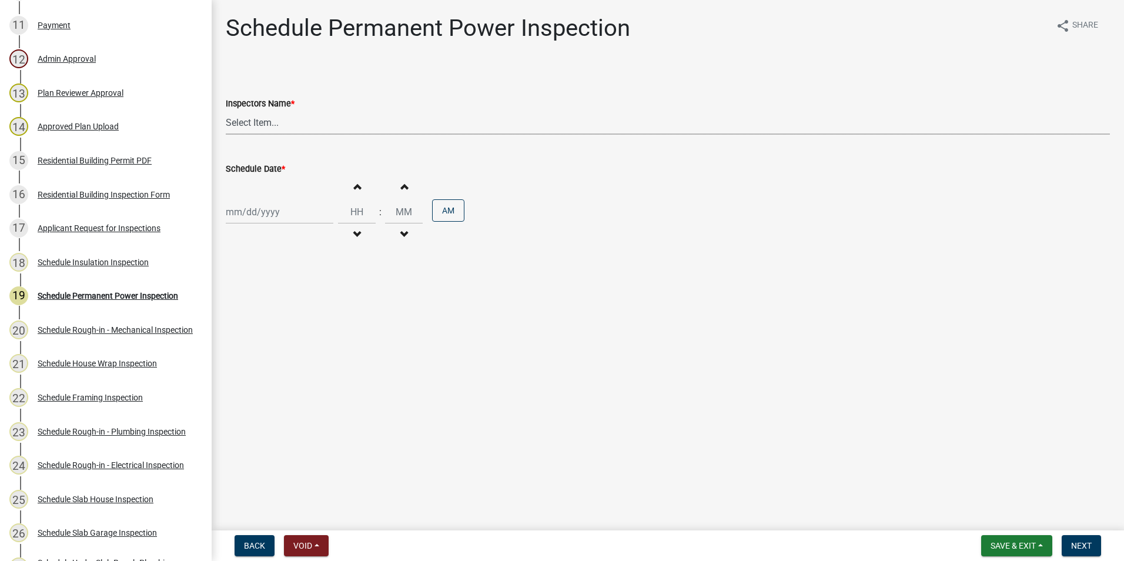
click at [237, 127] on select "Select Item... mrivera ([PERSON_NAME]) [PERSON_NAME] ([PERSON_NAME] ([PERSON_NA…" at bounding box center [668, 122] width 884 height 24
select select "07642ab0-564c-47bb-824b-0ccf2da83593"
click at [226, 110] on select "Select Item... mrivera ([PERSON_NAME]) [PERSON_NAME] ([PERSON_NAME] ([PERSON_NA…" at bounding box center [668, 122] width 884 height 24
click at [250, 207] on div at bounding box center [280, 212] width 108 height 24
select select "10"
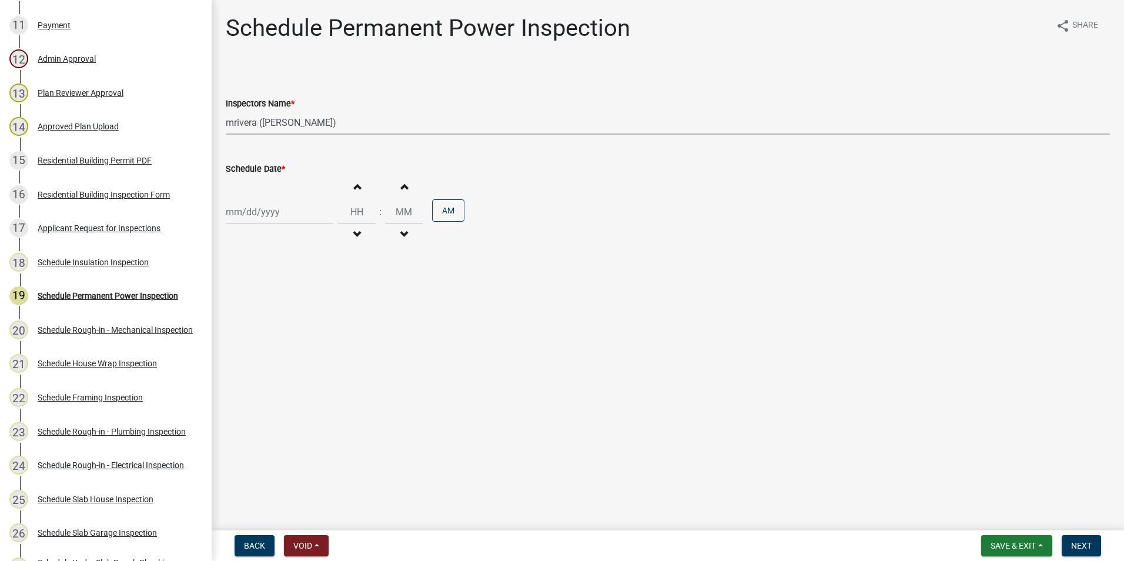
select select "2025"
click at [289, 287] on div "9" at bounding box center [293, 293] width 19 height 19
type input "[DATE]"
click at [1068, 542] on button "Next" at bounding box center [1080, 545] width 39 height 21
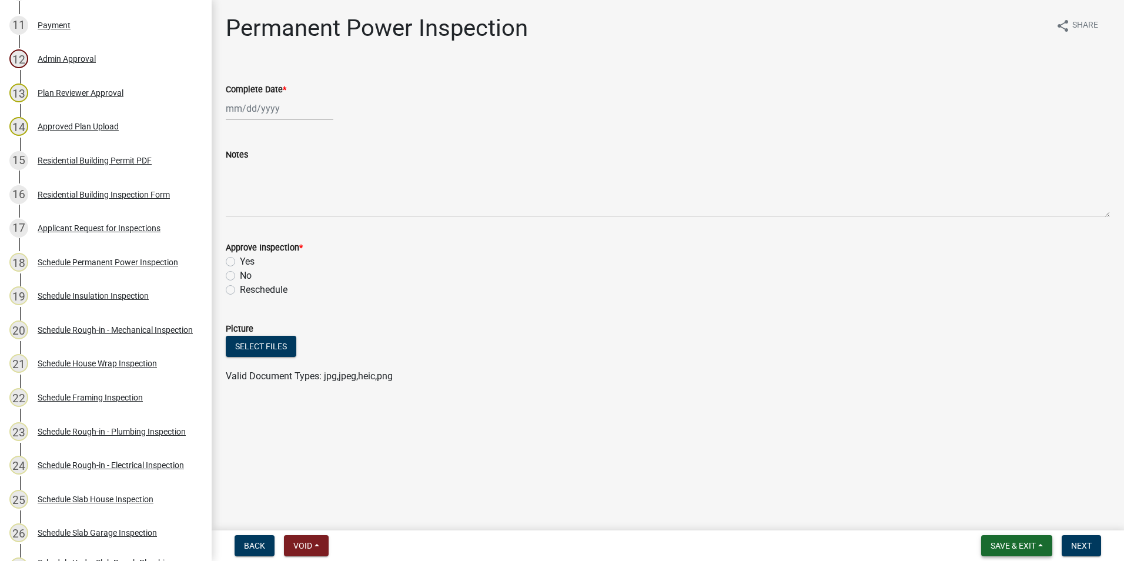
click at [990, 541] on span "Save & Exit" at bounding box center [1012, 545] width 45 height 9
click at [990, 519] on button "Save & Exit" at bounding box center [1005, 515] width 94 height 28
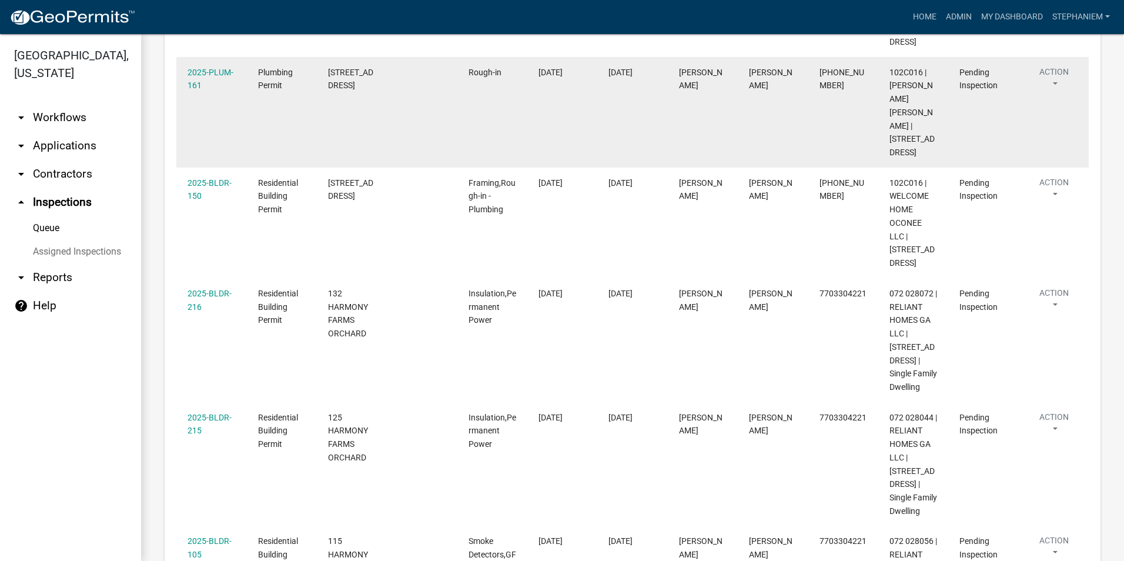
scroll to position [413, 0]
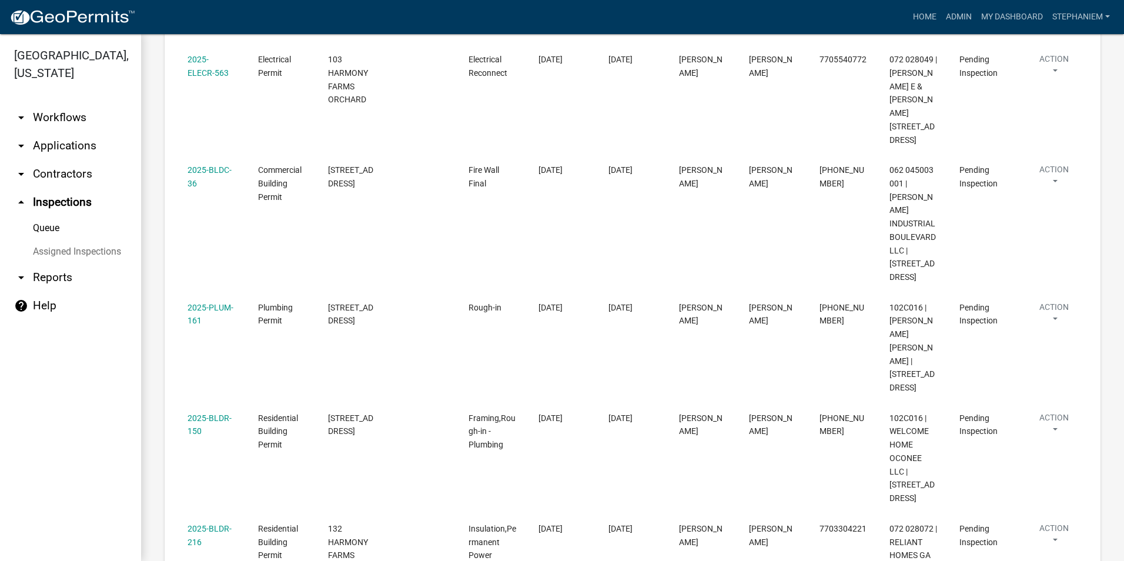
click at [150, 363] on div "Inspection Queue Export Excel Format (.xlsx) CSV Format (.csv) Requested Date i…" at bounding box center [632, 376] width 982 height 1508
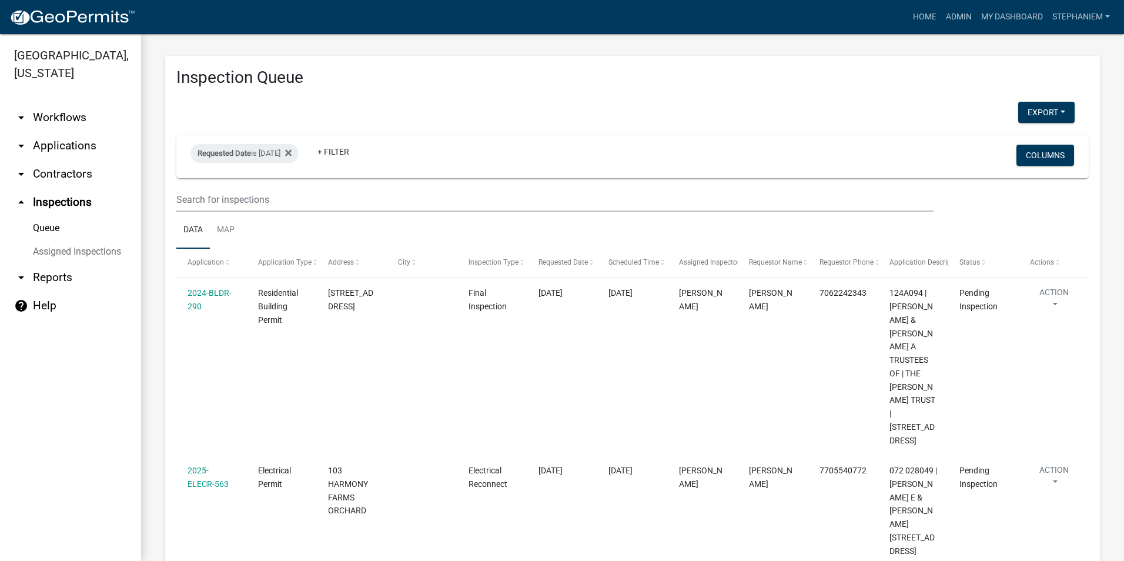
scroll to position [0, 0]
click at [291, 156] on fa-icon at bounding box center [285, 155] width 11 height 19
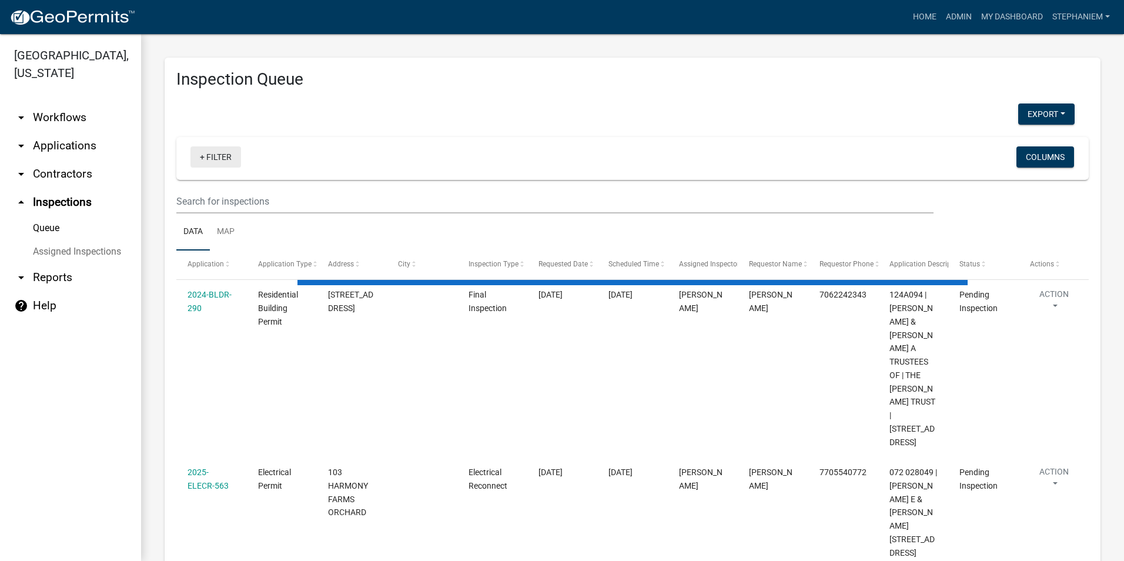
click at [204, 162] on link "+ Filter" at bounding box center [215, 156] width 51 height 21
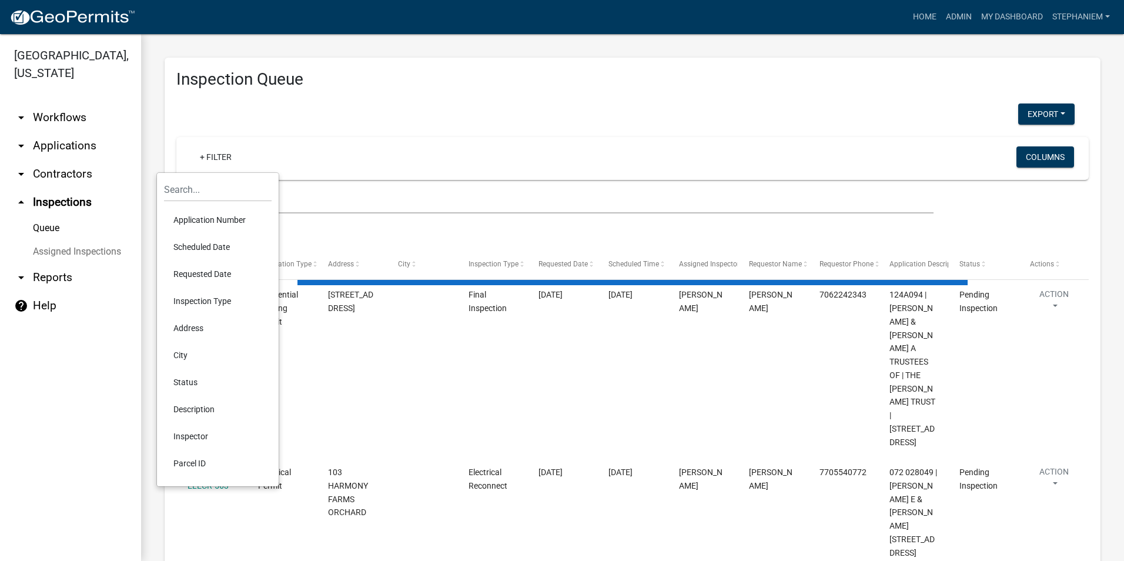
click at [210, 274] on li "Requested Date" at bounding box center [218, 273] width 108 height 27
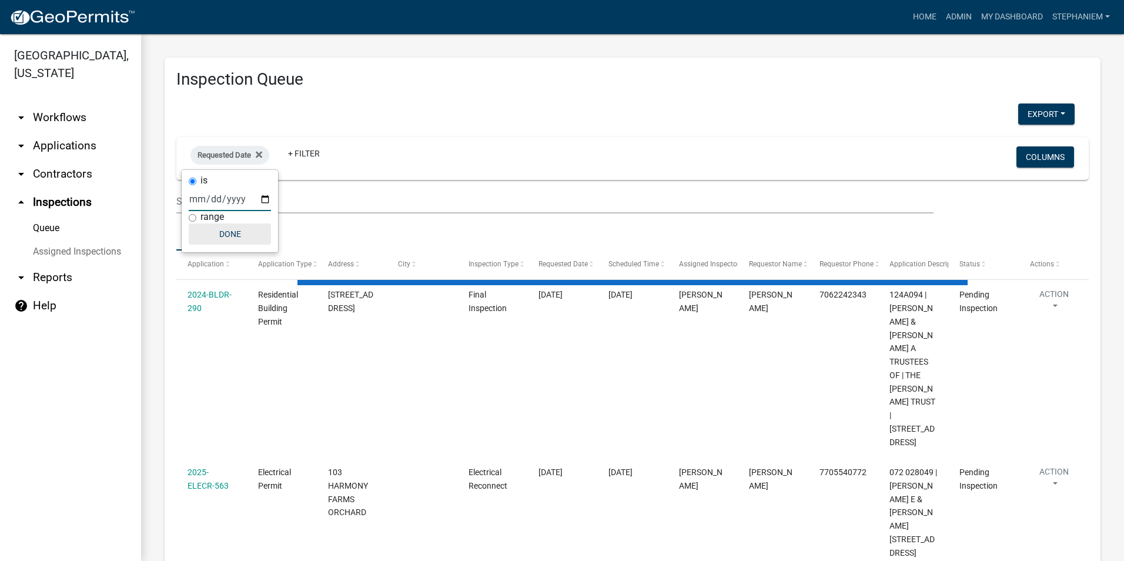
click at [261, 196] on input "date" at bounding box center [230, 199] width 82 height 24
select select "3: 100"
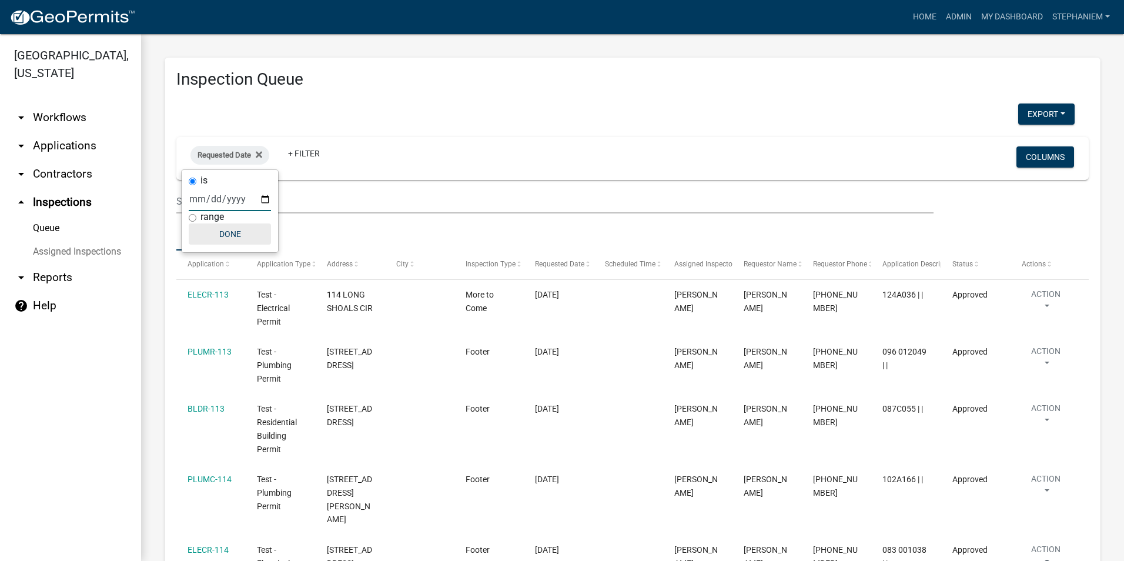
type input "[DATE]"
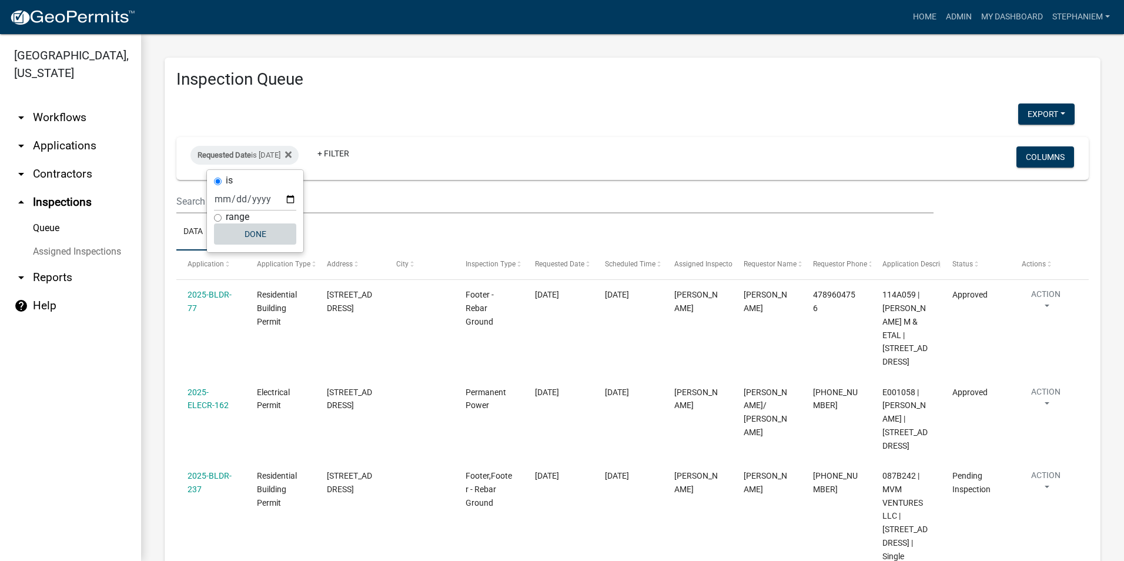
click at [232, 240] on button "Done" at bounding box center [255, 233] width 82 height 21
click at [264, 153] on div "Requested Date is [DATE]" at bounding box center [244, 155] width 108 height 19
click at [289, 200] on input "[DATE]" at bounding box center [255, 199] width 82 height 24
type input "[DATE]"
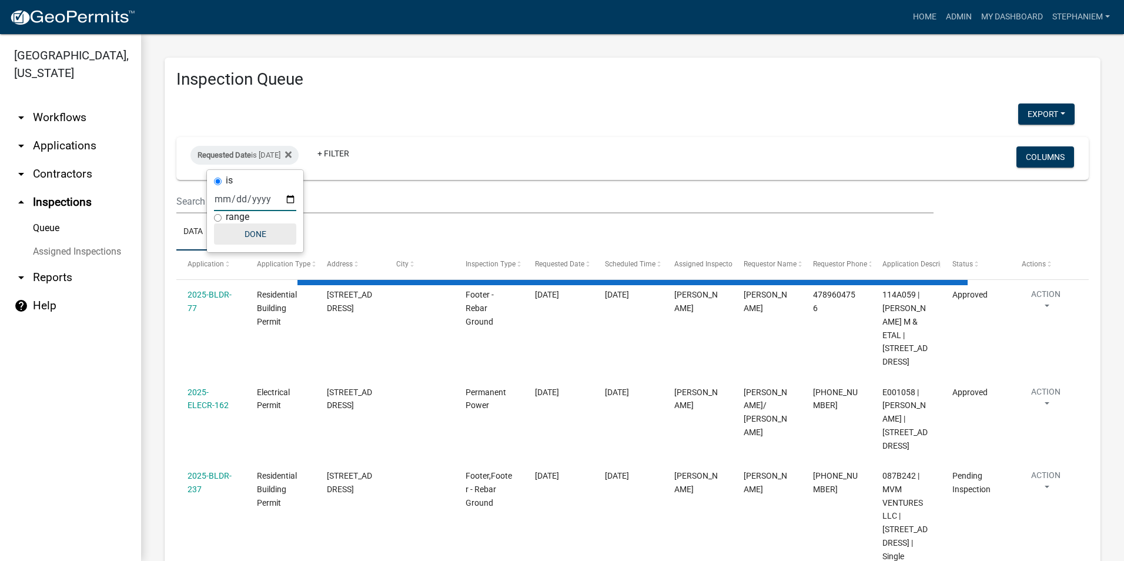
click at [268, 232] on button "Done" at bounding box center [255, 233] width 82 height 21
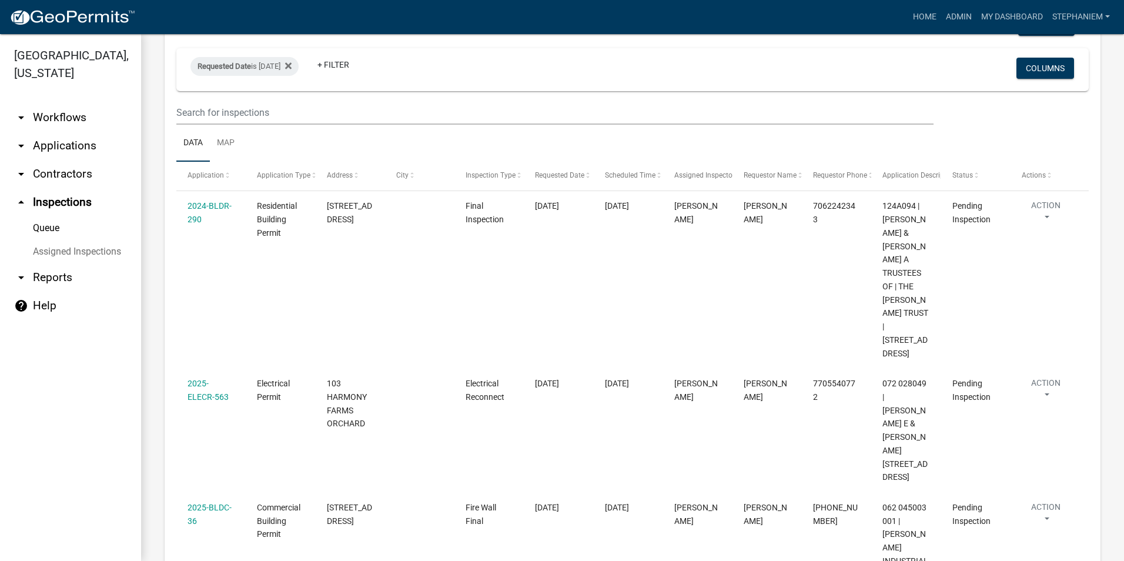
scroll to position [61, 0]
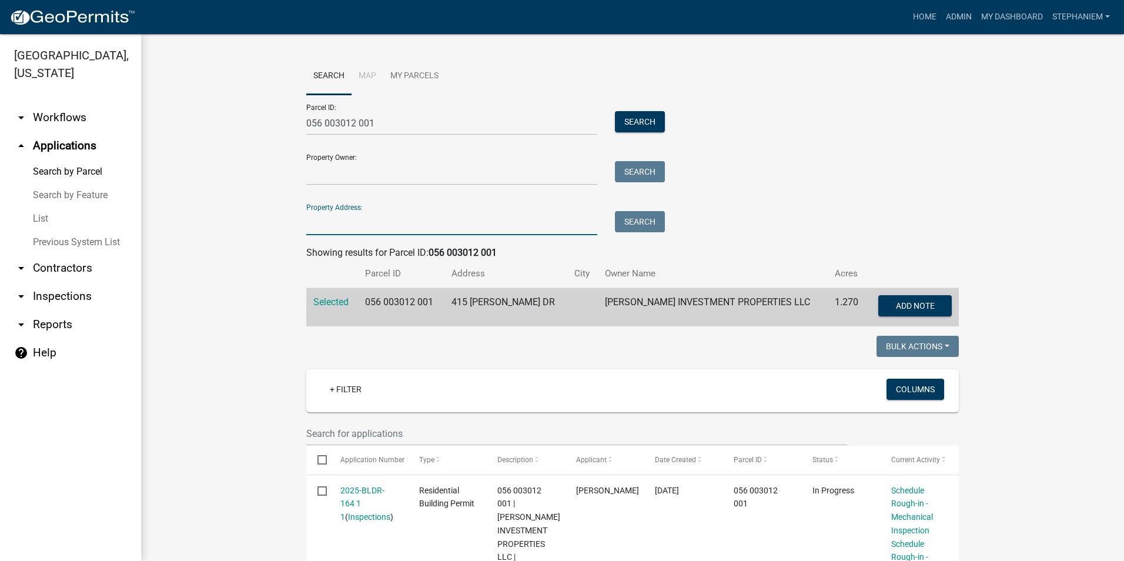
click at [401, 223] on input "Property Address:" at bounding box center [451, 223] width 291 height 24
drag, startPoint x: 407, startPoint y: 123, endPoint x: 296, endPoint y: 139, distance: 111.6
click at [297, 139] on div "Search Map My Parcels Parcel ID: 056 003012 001 Search Property Owner: Search P…" at bounding box center [632, 197] width 670 height 278
click at [323, 229] on input "Property Address:" at bounding box center [451, 223] width 291 height 24
type input "Thomas Dr"
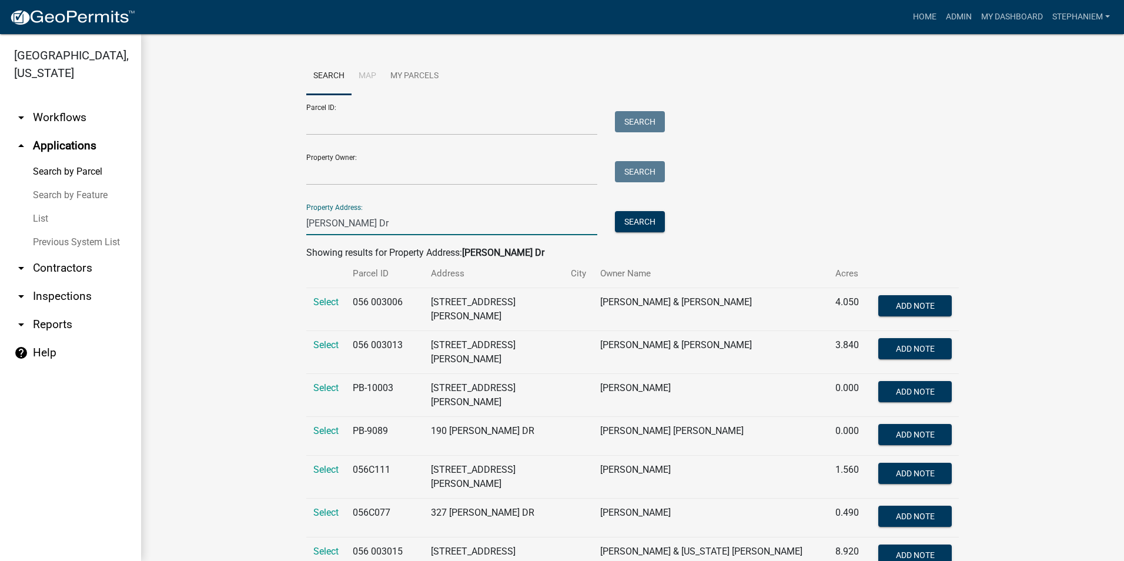
drag, startPoint x: 350, startPoint y: 242, endPoint x: 242, endPoint y: 260, distance: 109.5
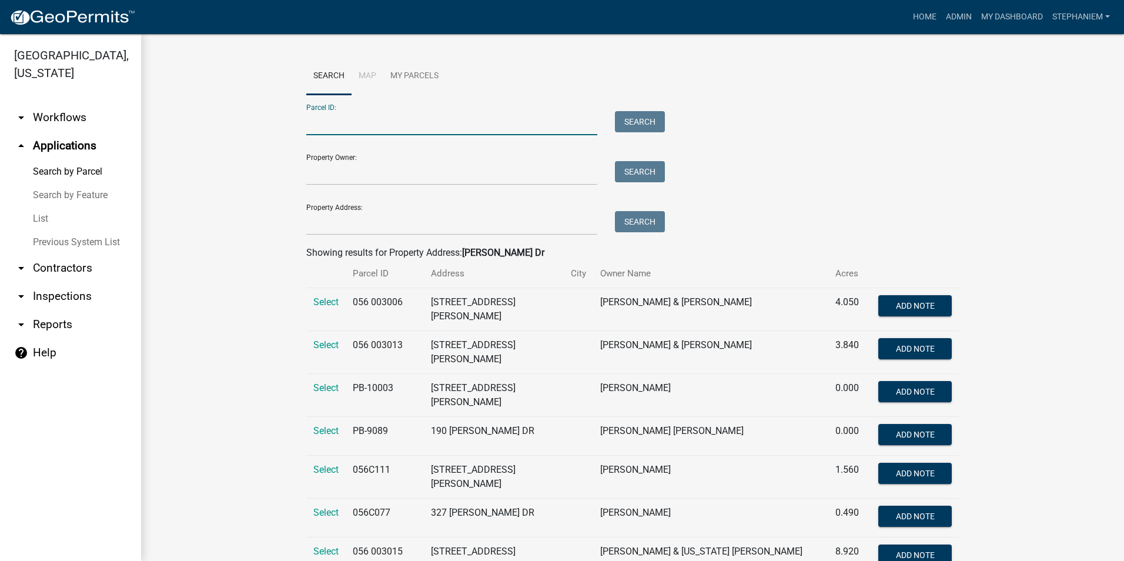
click at [397, 114] on input "Parcel ID:" at bounding box center [451, 123] width 291 height 24
paste input "056C137001"
type input "056C137001"
click at [632, 115] on button "Search" at bounding box center [640, 121] width 50 height 21
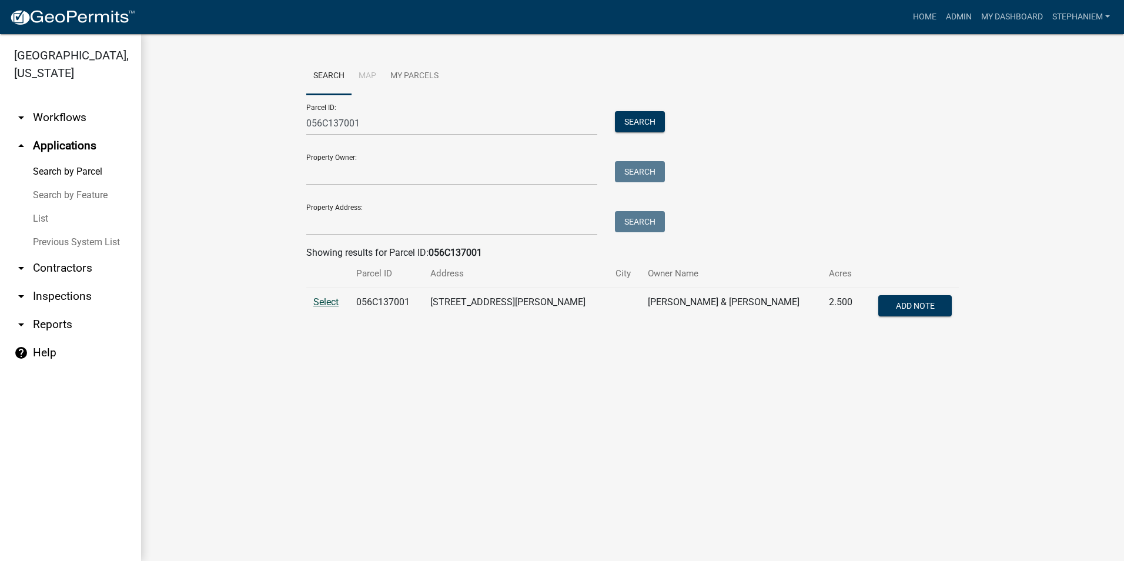
click at [323, 305] on span "Select" at bounding box center [325, 301] width 25 height 11
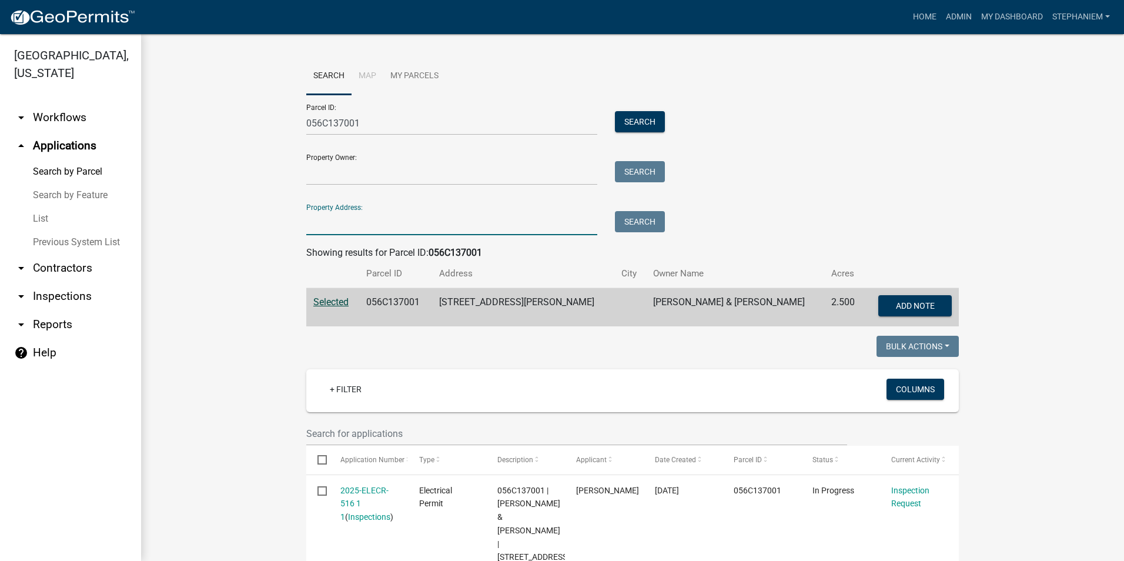
click at [471, 226] on input "Property Address:" at bounding box center [451, 223] width 291 height 24
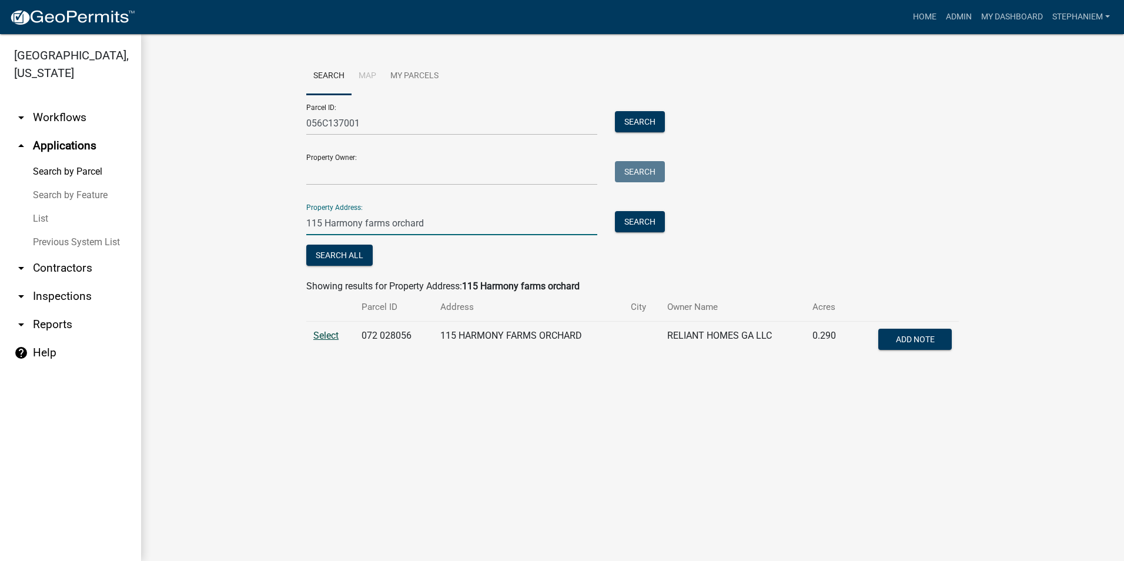
type input "115 Harmony farms orchard"
click at [321, 334] on span "Select" at bounding box center [325, 335] width 25 height 11
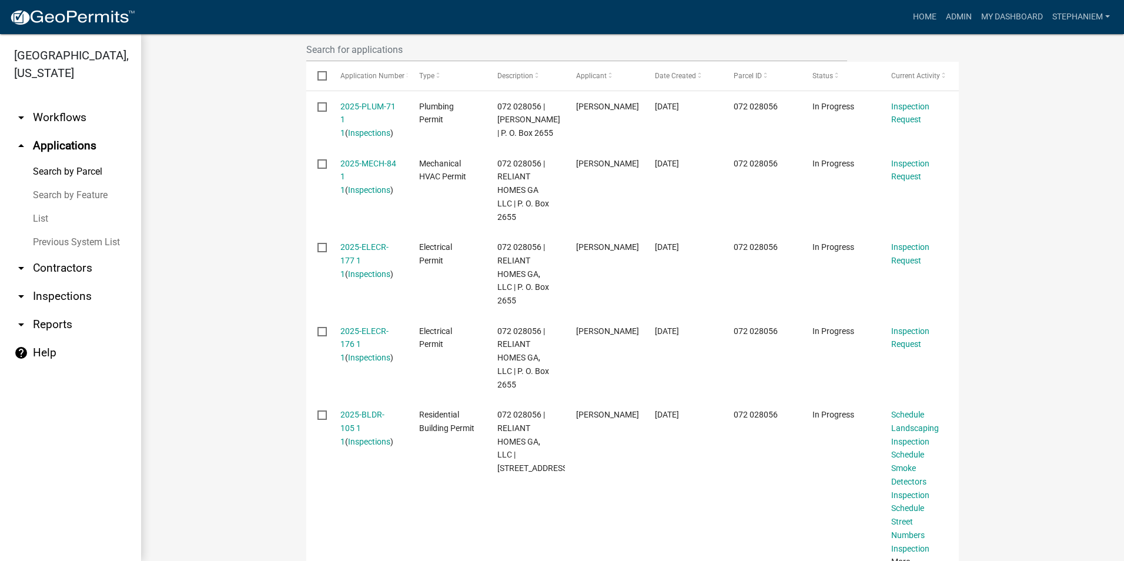
scroll to position [422, 0]
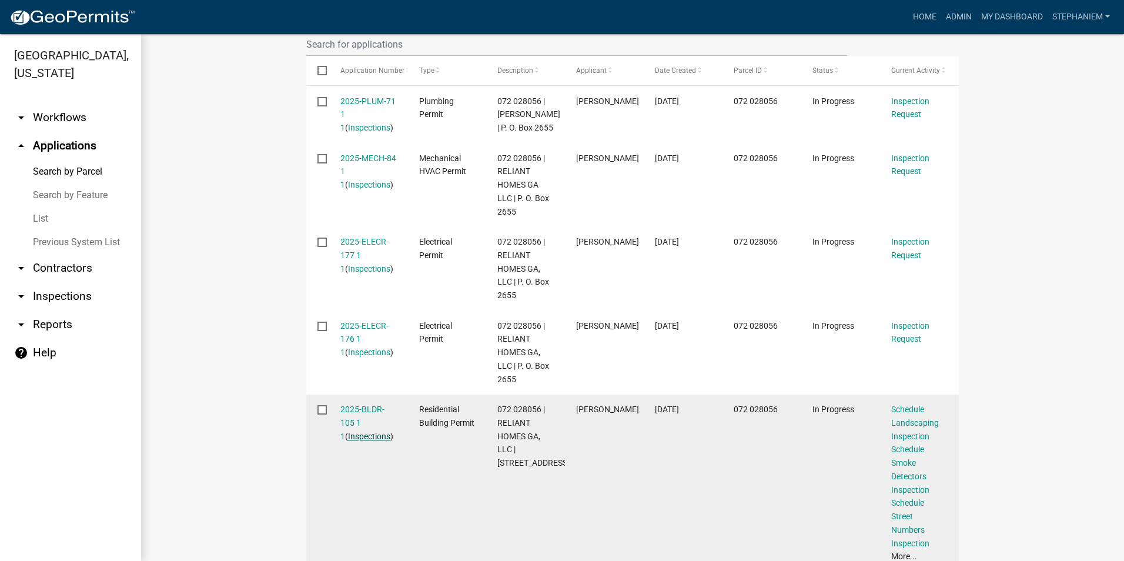
click at [361, 431] on link "Inspections" at bounding box center [369, 435] width 42 height 9
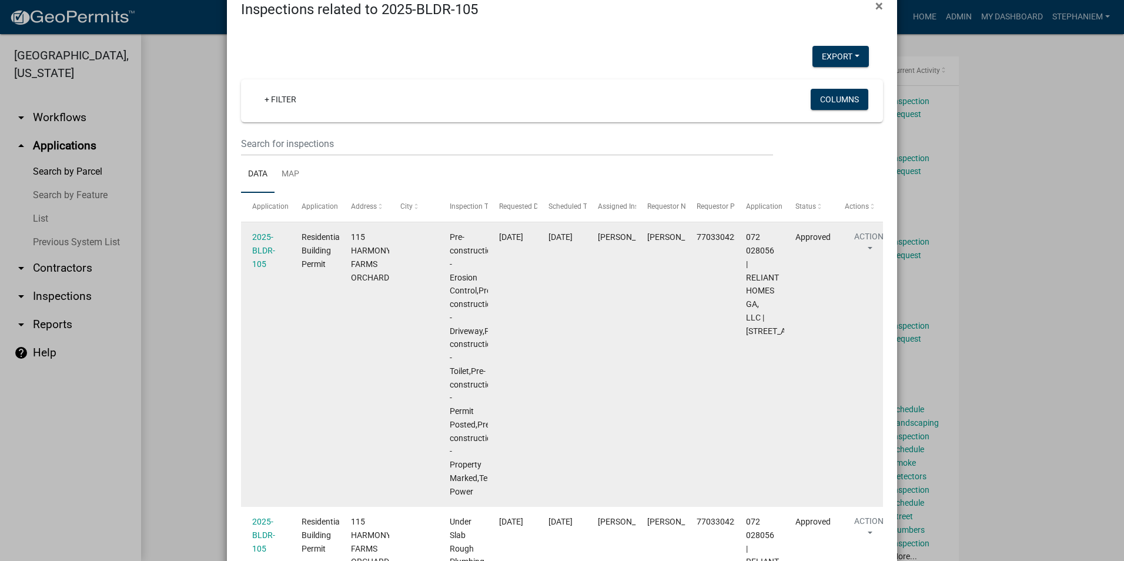
scroll to position [0, 0]
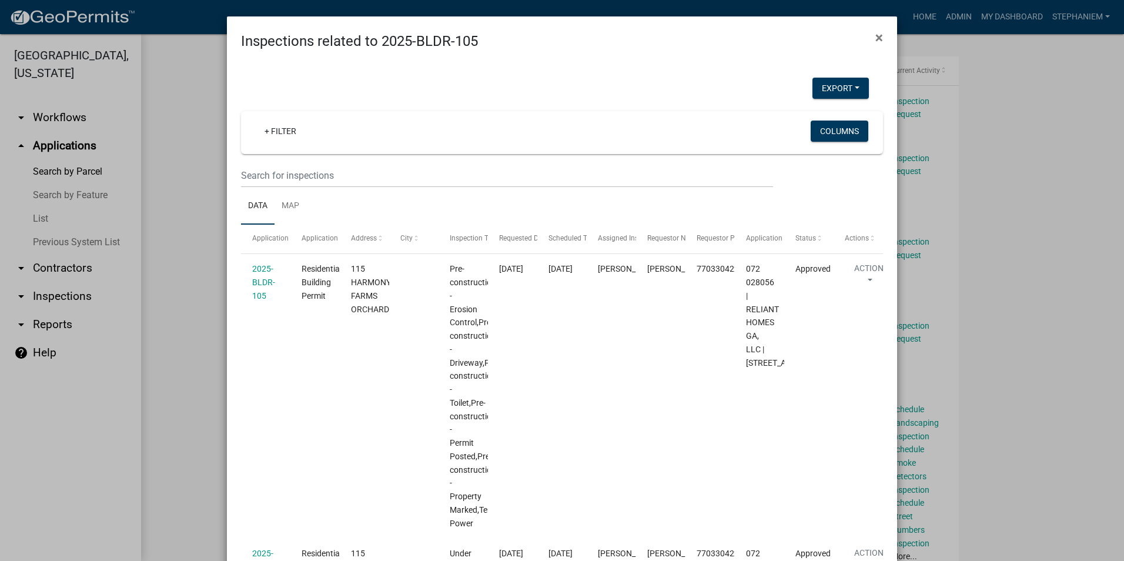
click at [190, 287] on ngb-modal-window "Inspections related to 2025-BLDR-105 × Export Excel Format (.xlsx) CSV Format (…" at bounding box center [562, 280] width 1124 height 561
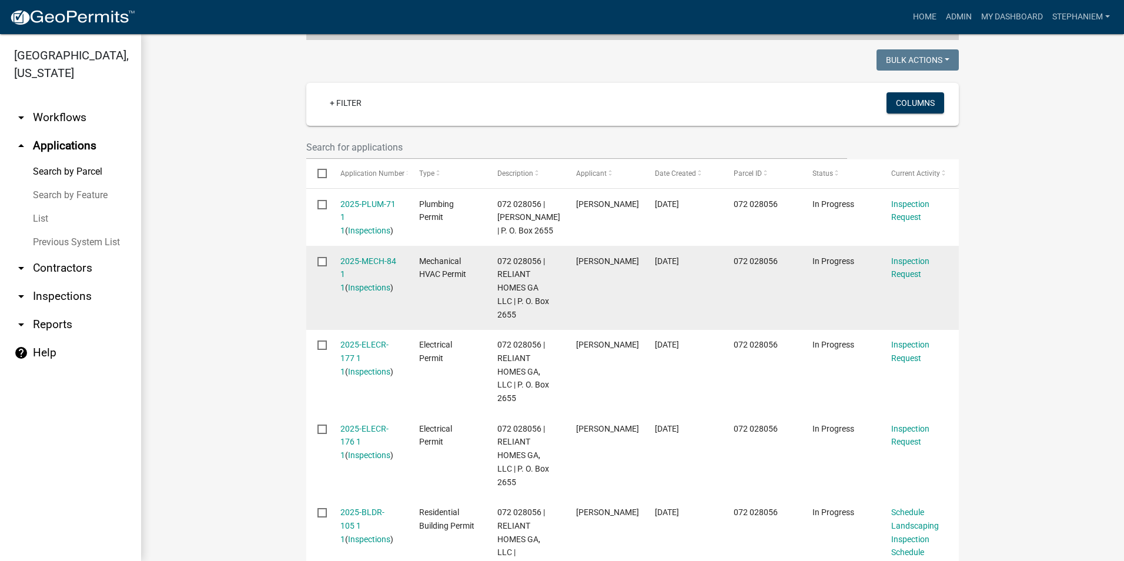
scroll to position [129, 0]
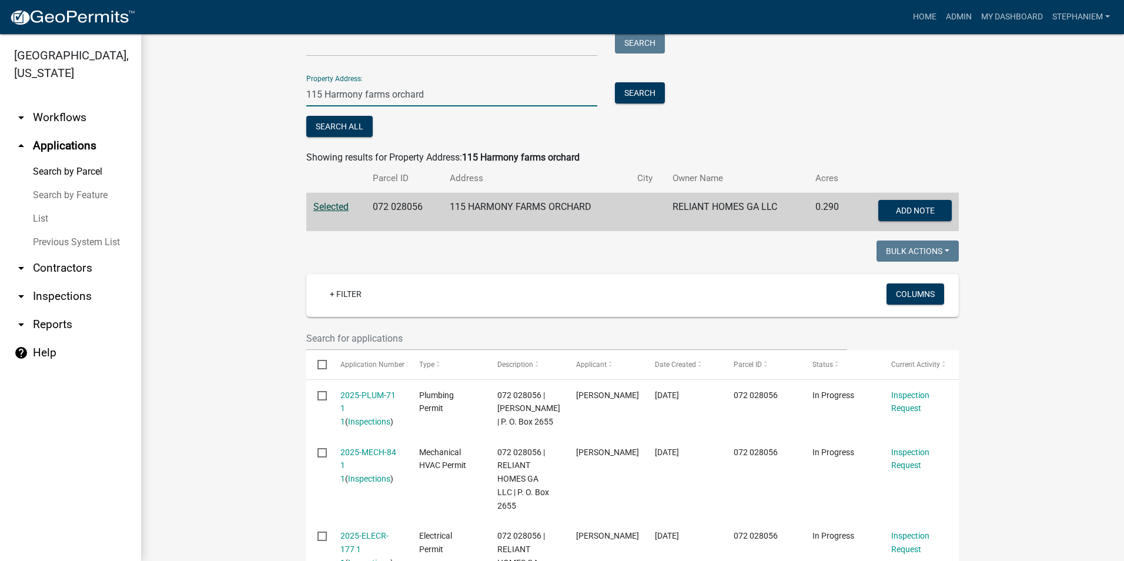
drag, startPoint x: 442, startPoint y: 94, endPoint x: 277, endPoint y: 102, distance: 165.3
click at [277, 102] on wm-workflow-application-search-view "Search Map My Parcels Parcel ID: 056C137001 Search Property Owner: Search Prope…" at bounding box center [632, 522] width 935 height 1186
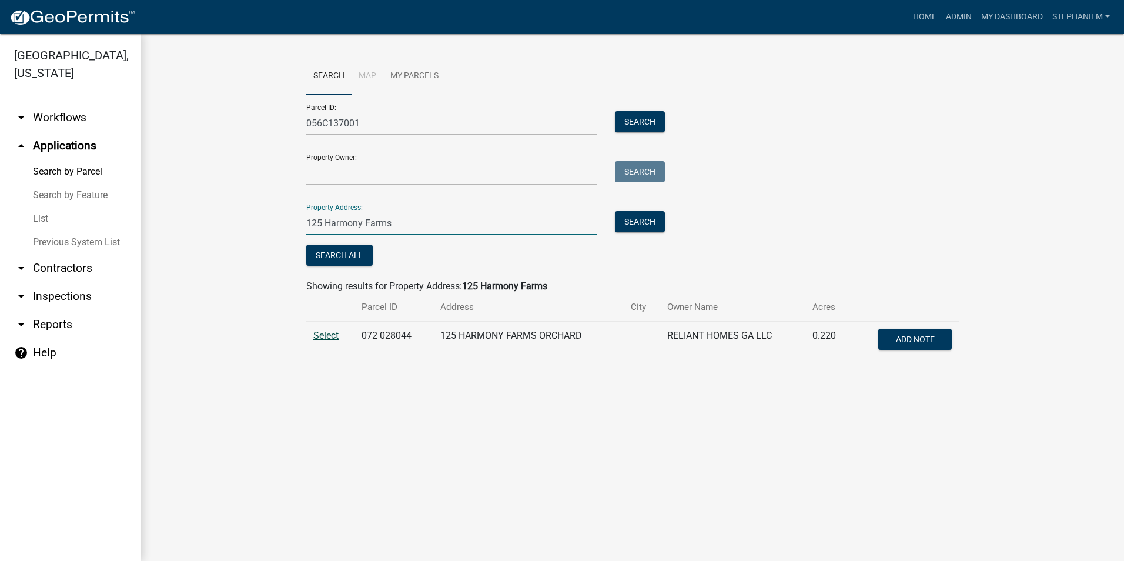
type input "125 Harmony Farms"
click at [316, 337] on span "Select" at bounding box center [325, 335] width 25 height 11
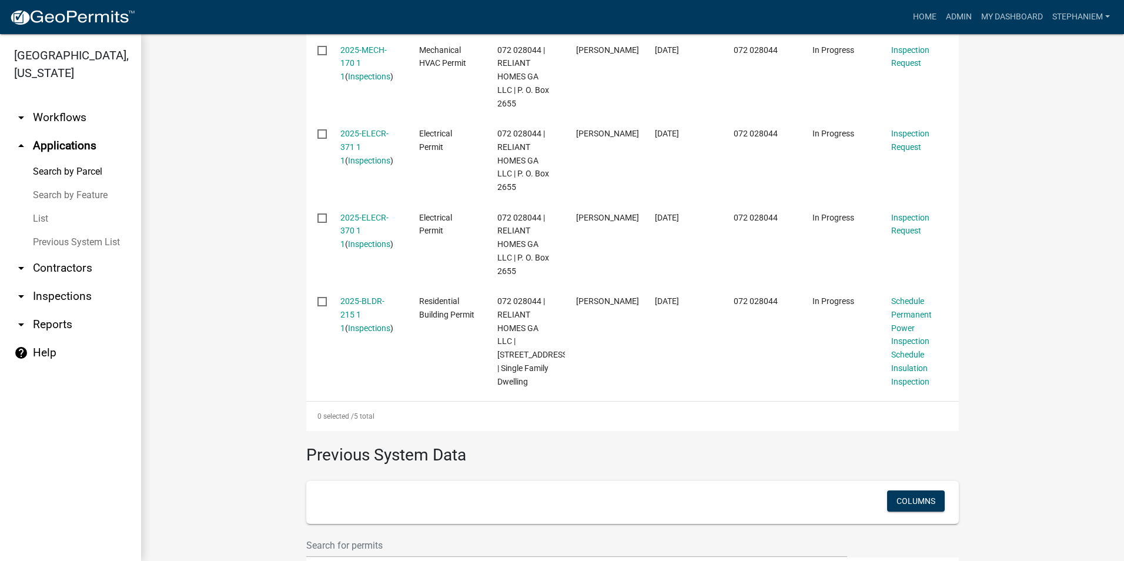
scroll to position [588, 0]
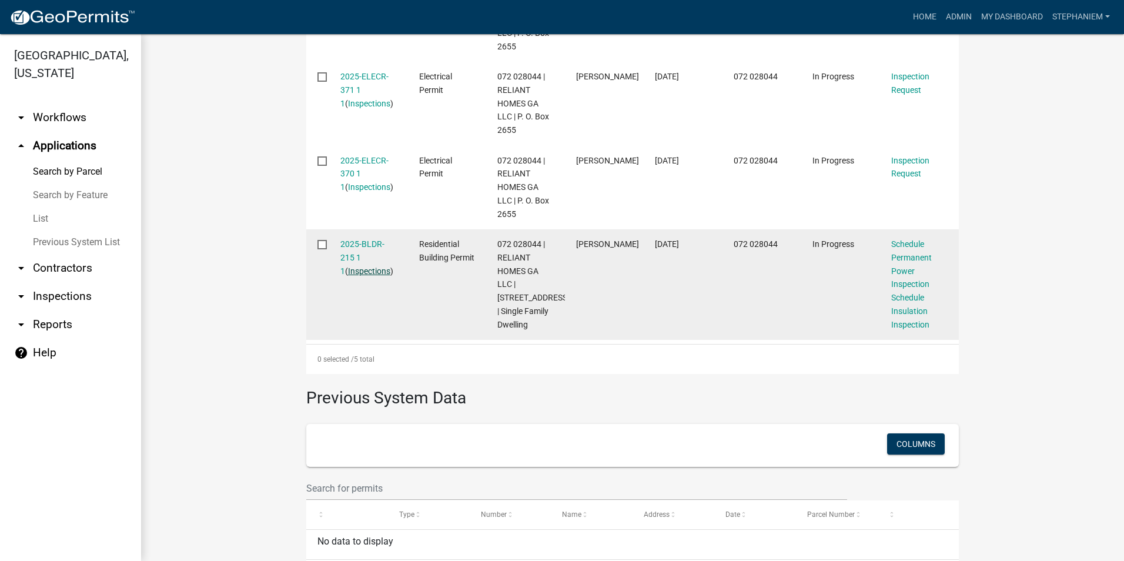
click at [348, 272] on link "Inspections" at bounding box center [369, 270] width 42 height 9
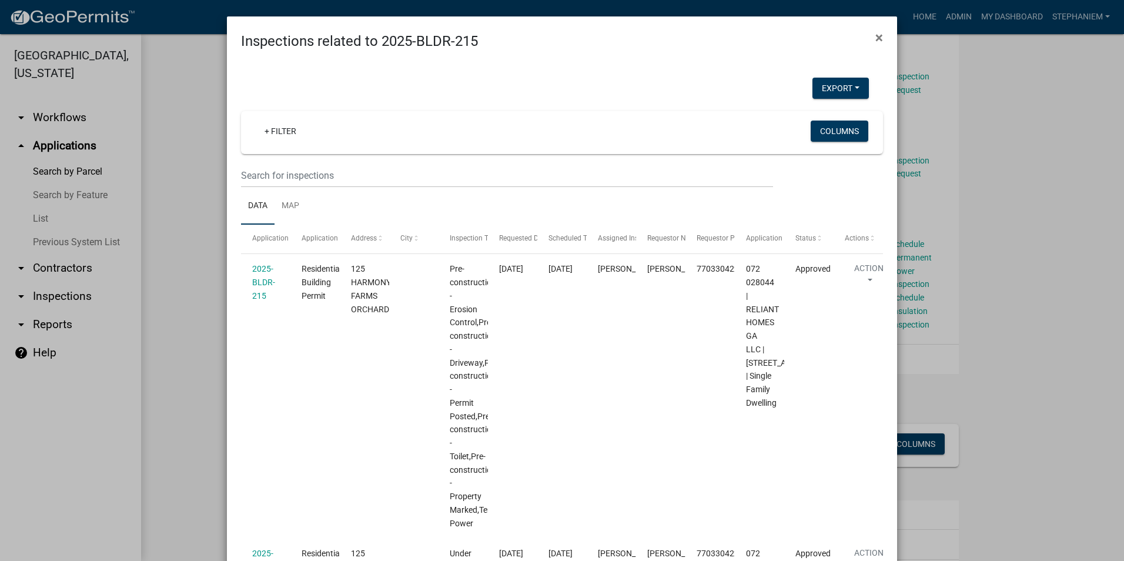
click at [1002, 297] on ngb-modal-window "Inspections related to 2025-BLDR-215 × Export Excel Format (.xlsx) CSV Format (…" at bounding box center [562, 280] width 1124 height 561
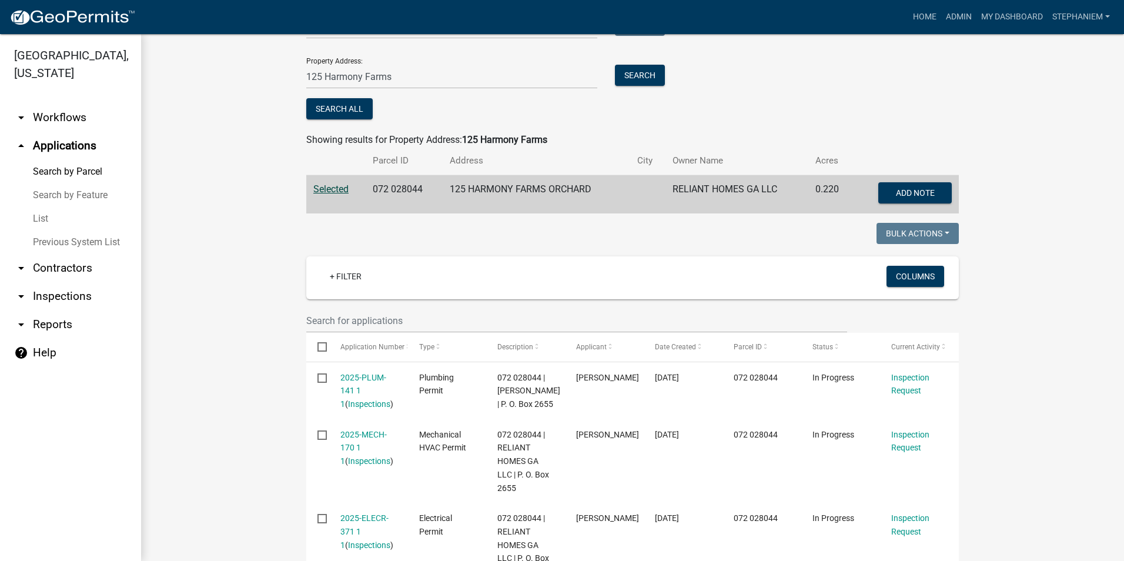
scroll to position [59, 0]
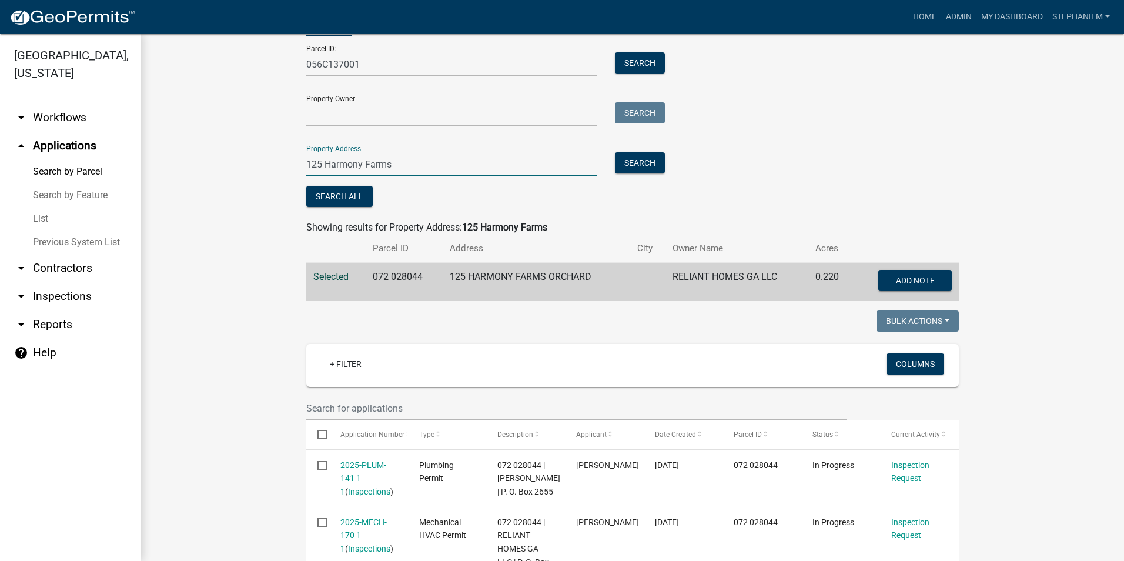
drag, startPoint x: 461, startPoint y: 161, endPoint x: 236, endPoint y: 163, distance: 225.1
click at [236, 163] on wm-workflow-application-search-view "Search Map My Parcels Parcel ID: 056C137001 Search Property Owner: Search Prope…" at bounding box center [632, 558] width 935 height 1119
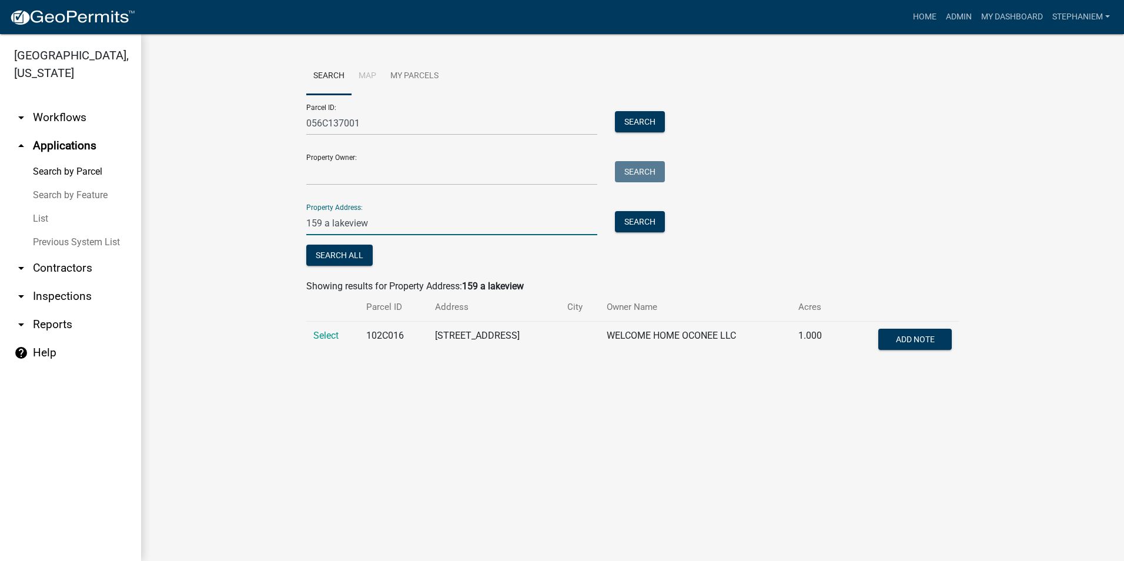
type input "159 a lakeview"
click at [324, 329] on td "Select" at bounding box center [332, 340] width 53 height 39
click at [315, 336] on span "Select" at bounding box center [325, 335] width 25 height 11
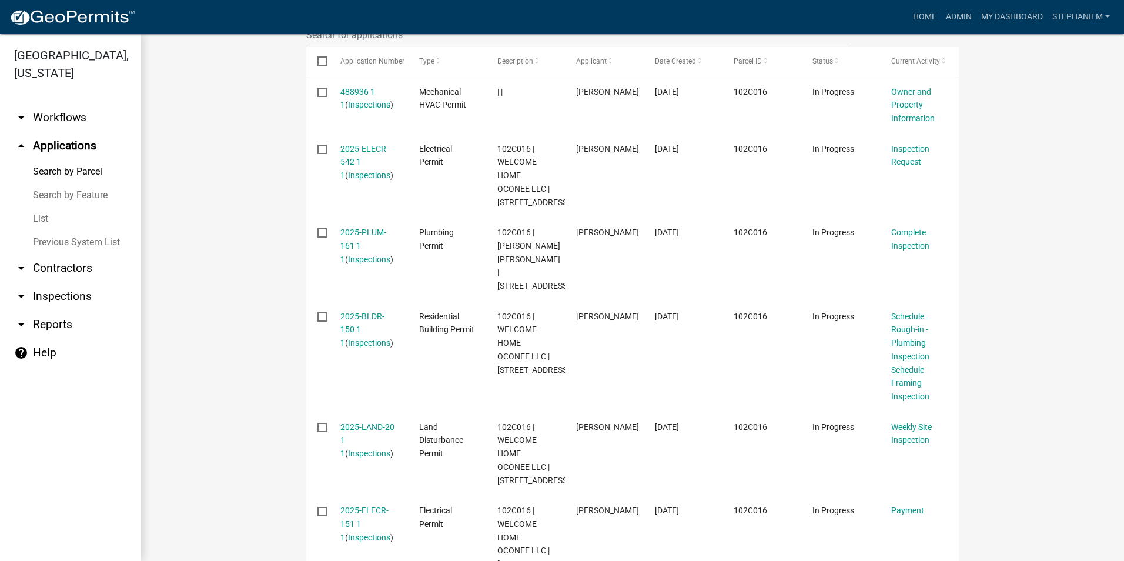
scroll to position [411, 0]
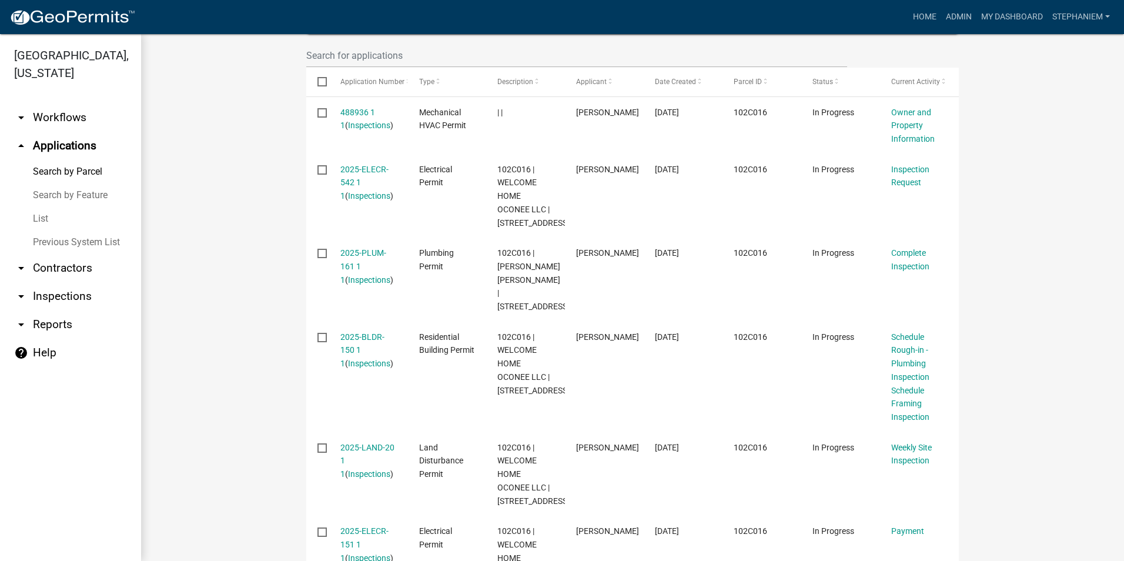
click at [232, 234] on wm-workflow-application-search-view "Search Map My Parcels Parcel ID: 056C137001 Search Property Owner: Search Prope…" at bounding box center [632, 289] width 935 height 1286
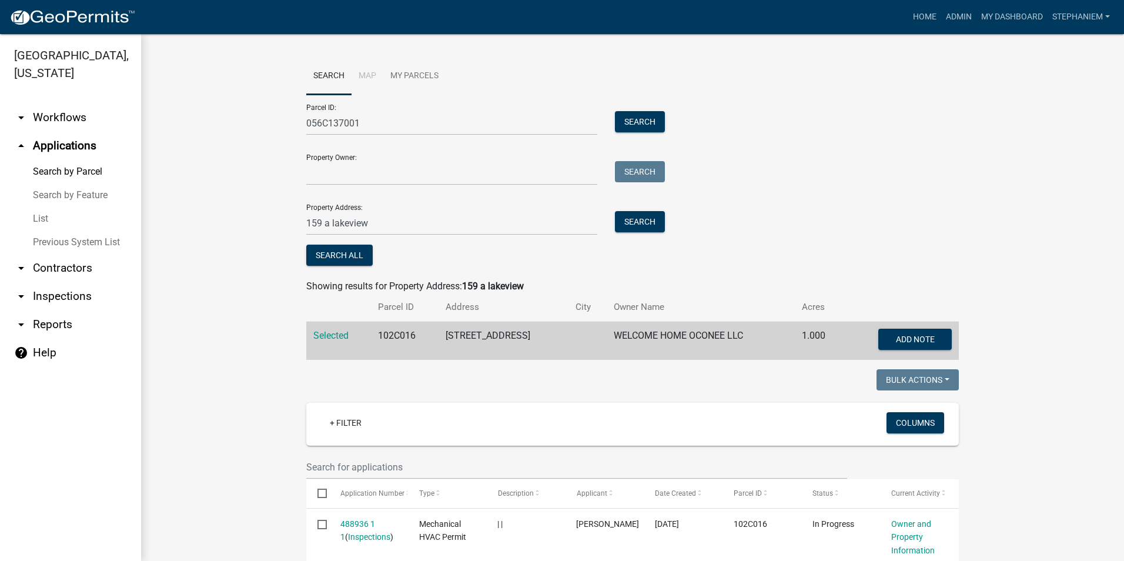
scroll to position [411, 0]
